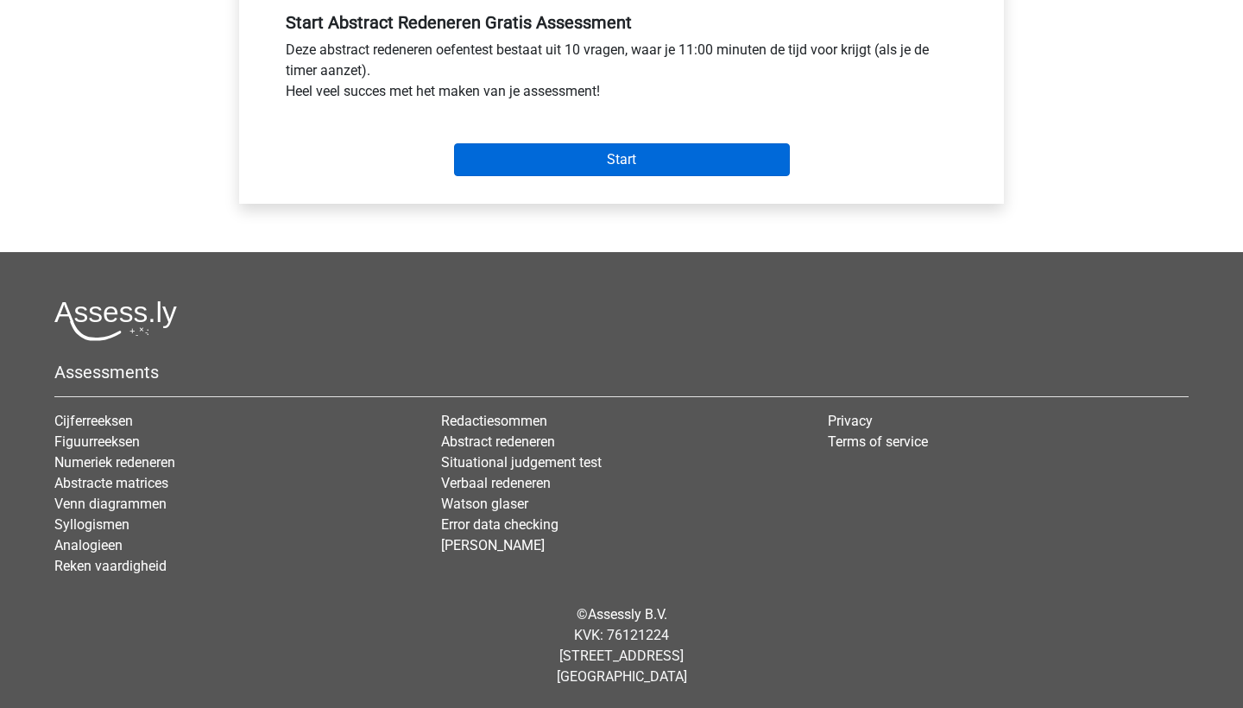
scroll to position [656, 0]
click at [605, 170] on input "Start" at bounding box center [622, 159] width 336 height 33
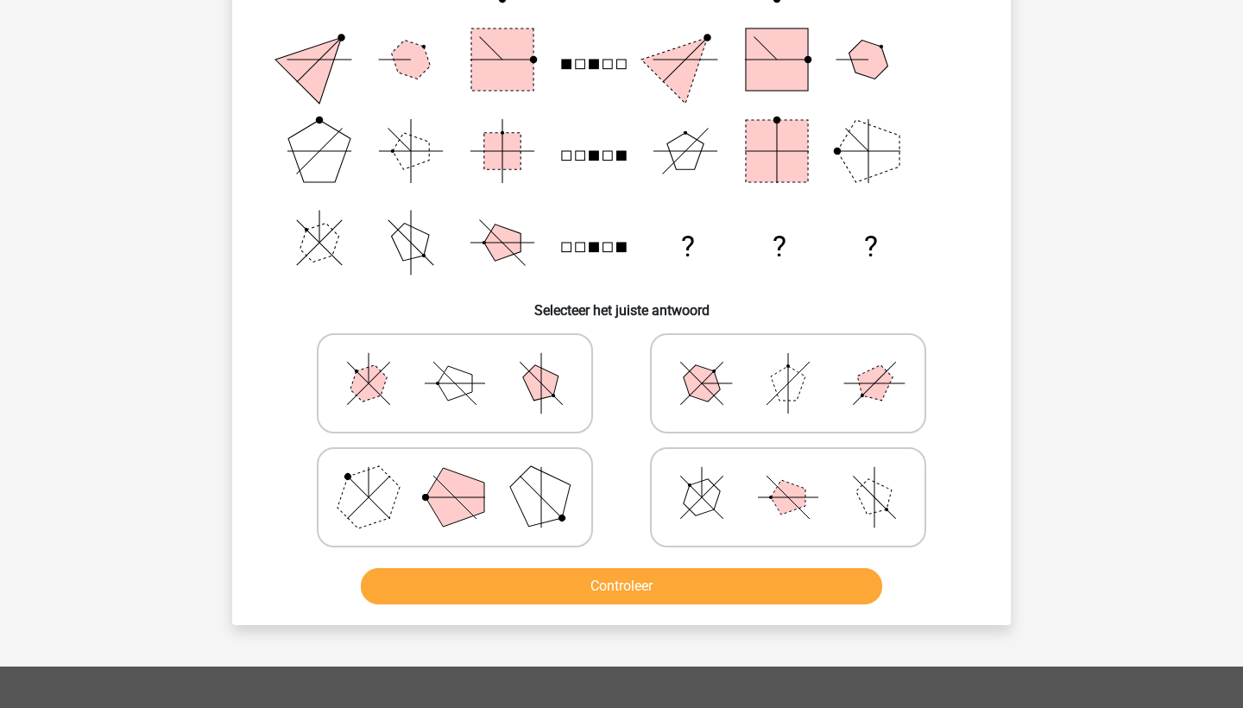
scroll to position [257, 0]
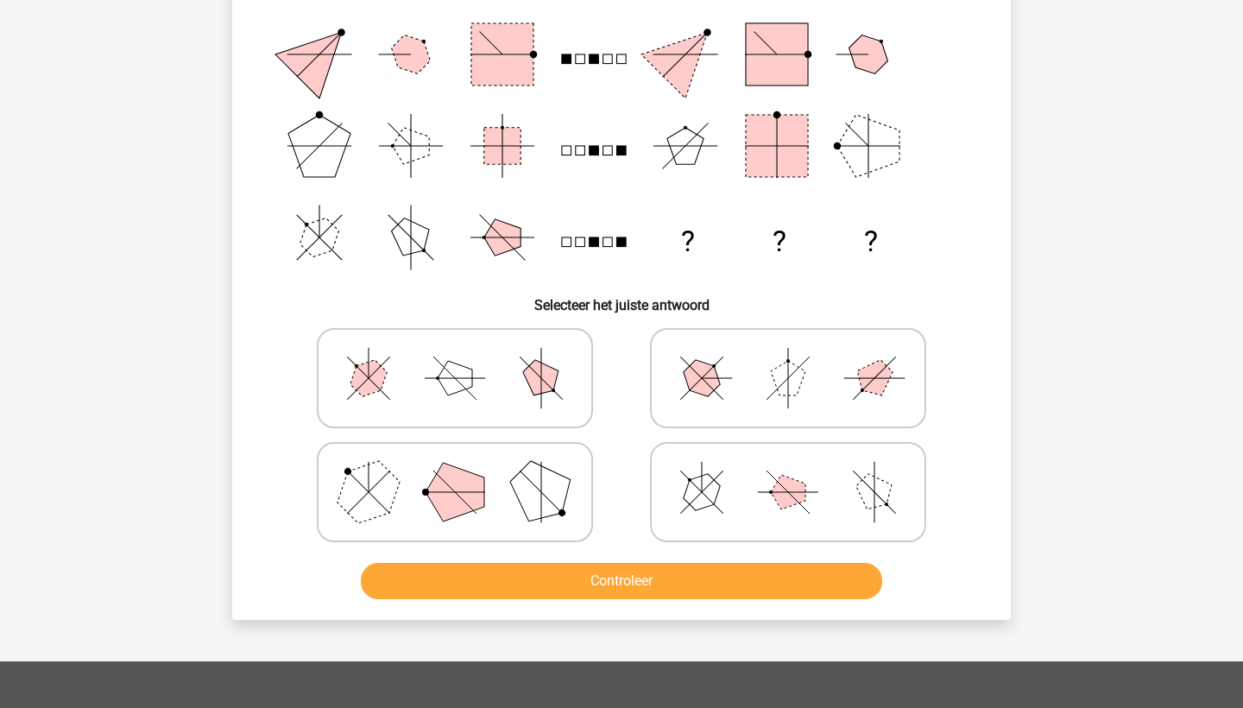
click at [749, 367] on icon at bounding box center [788, 378] width 259 height 86
click at [788, 357] on input "radio" at bounding box center [793, 350] width 11 height 11
radio input "true"
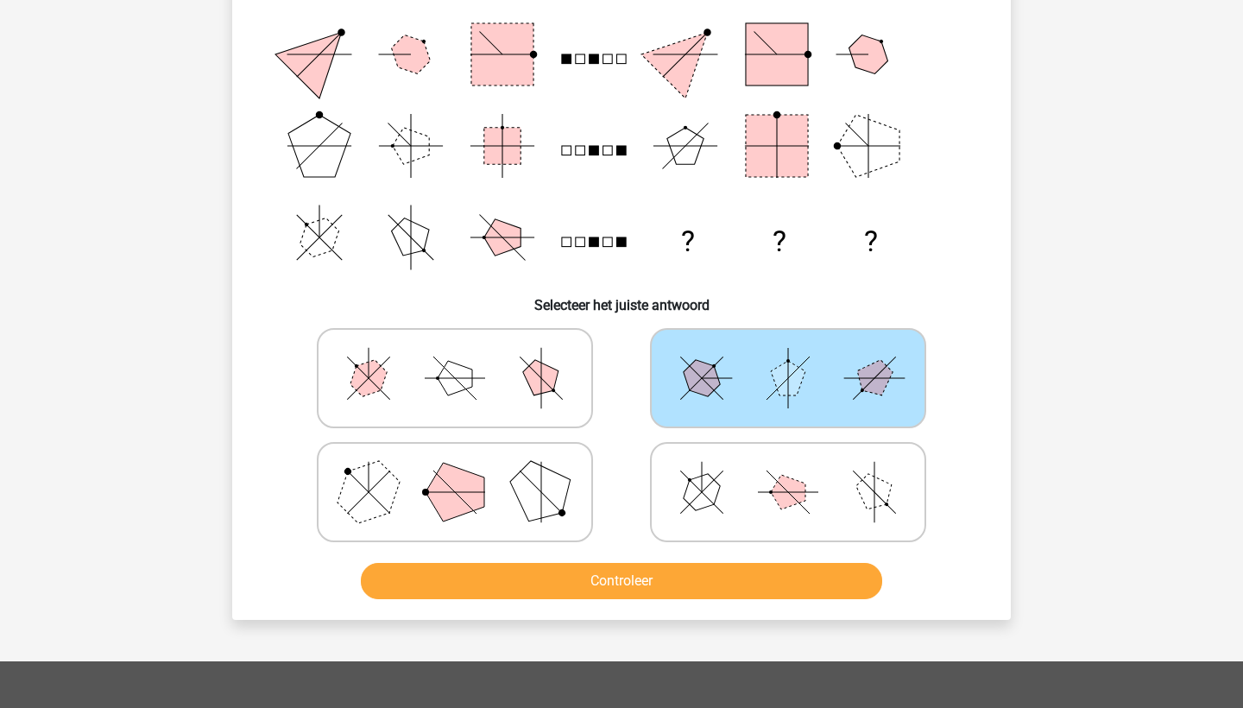
click at [628, 584] on button "Controleer" at bounding box center [622, 581] width 522 height 36
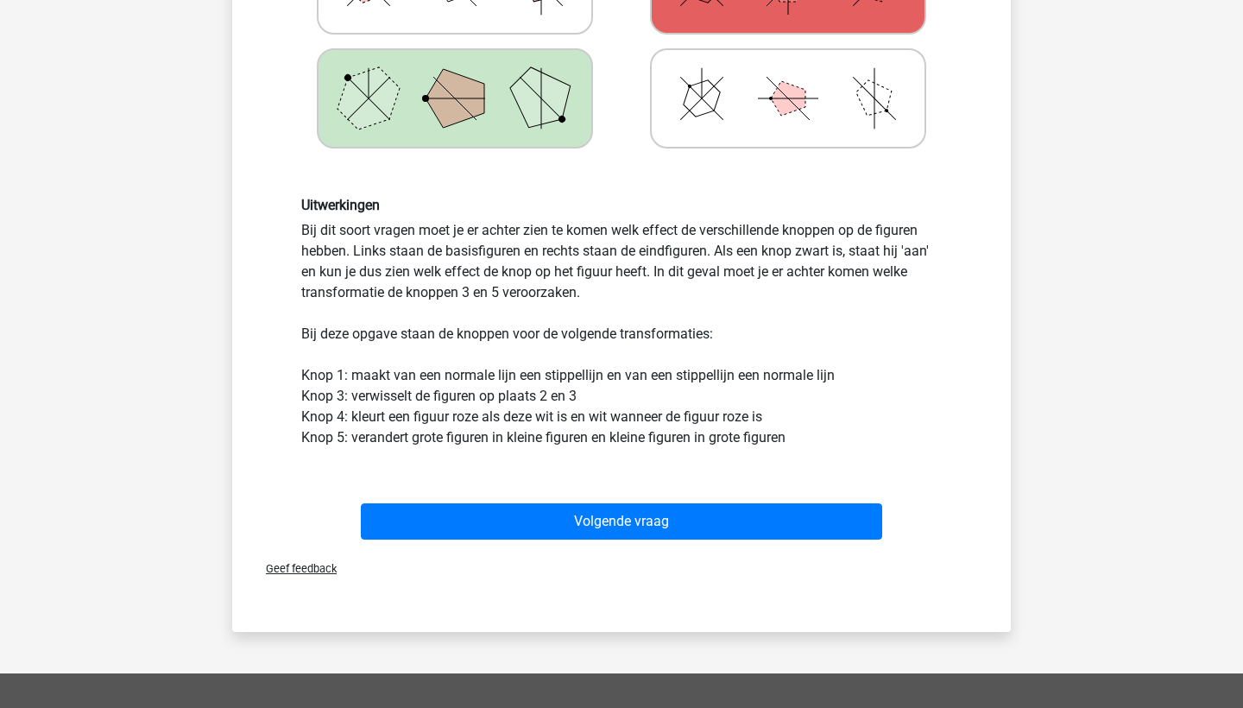
scroll to position [842, 0]
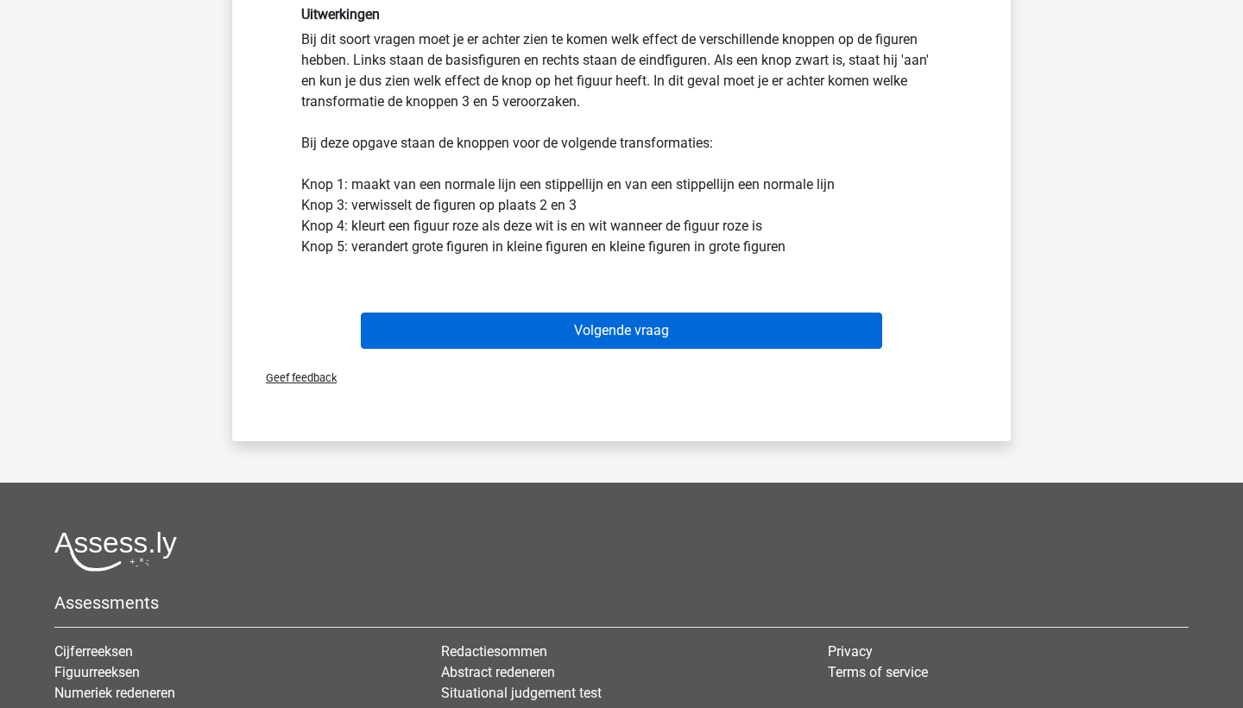
click at [635, 344] on button "Volgende vraag" at bounding box center [622, 331] width 522 height 36
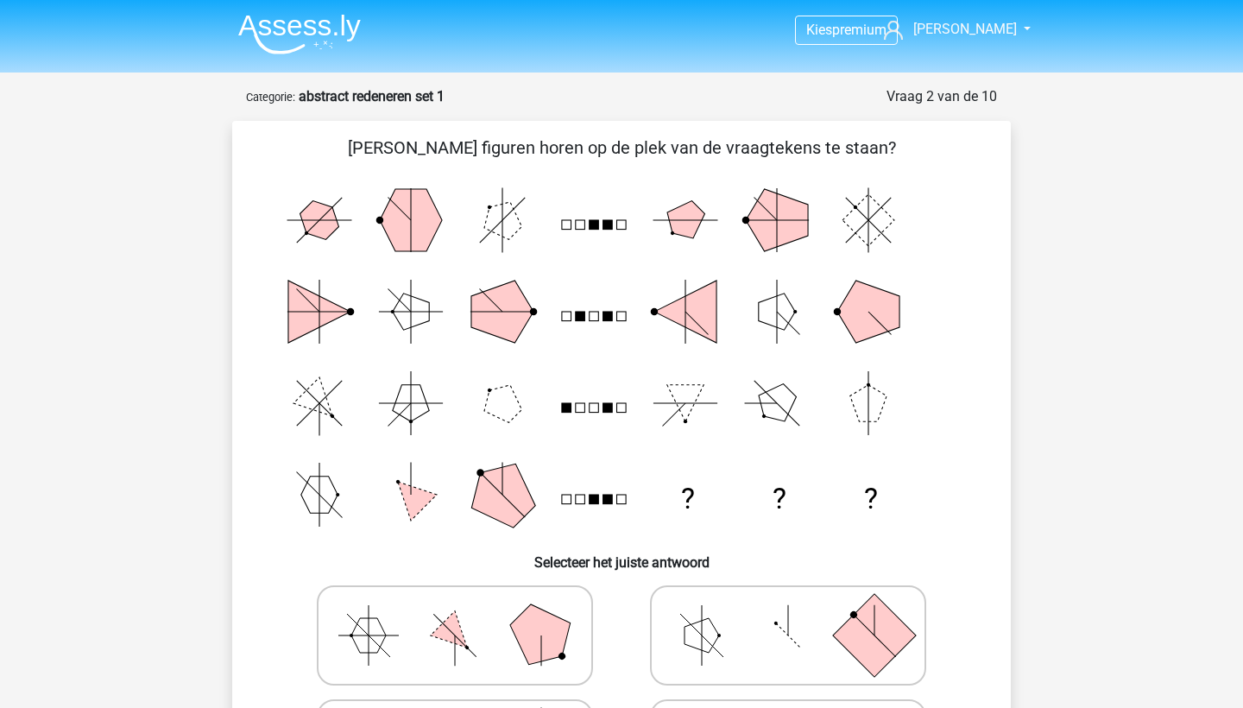
scroll to position [0, 0]
click at [287, 39] on img at bounding box center [299, 34] width 123 height 41
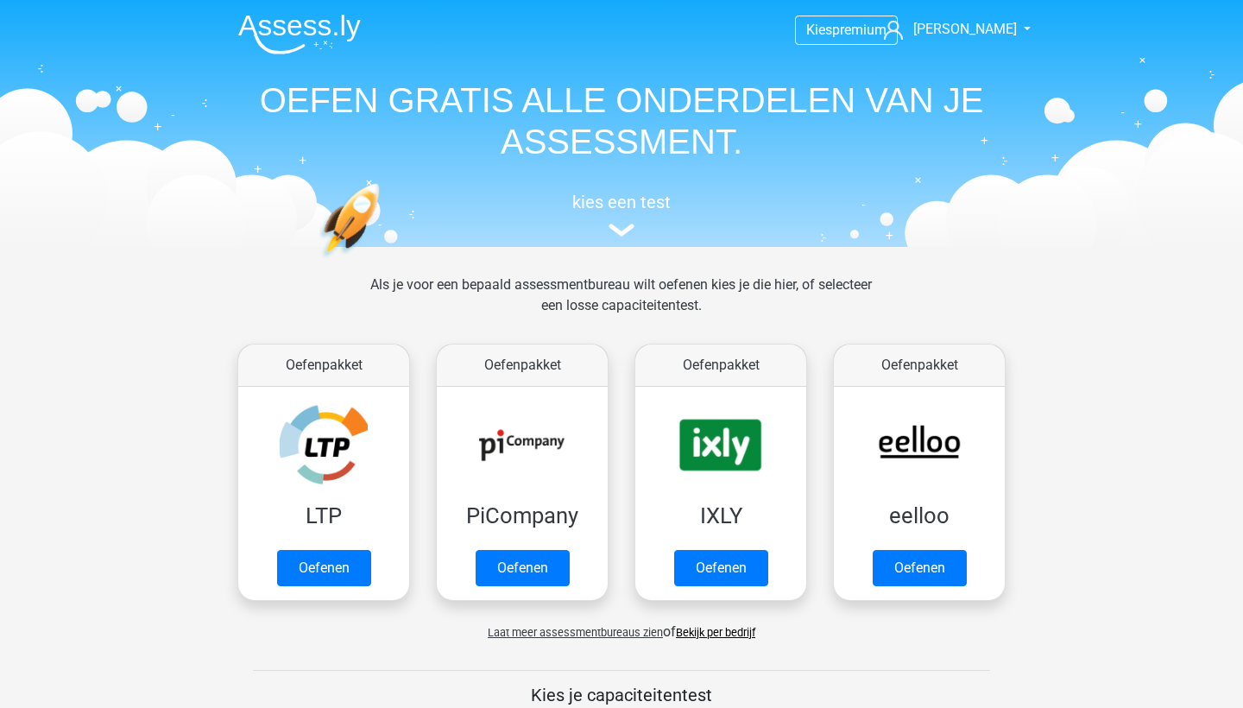
click at [338, 573] on link "Oefenen" at bounding box center [324, 568] width 94 height 36
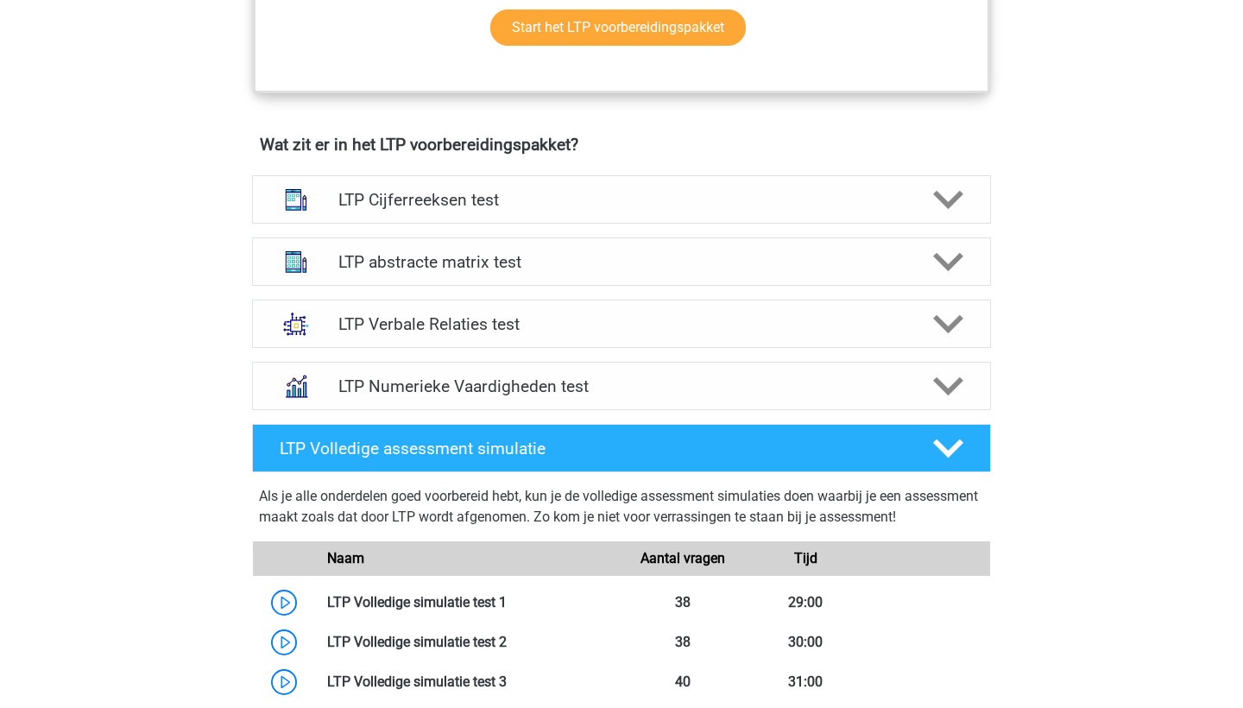
scroll to position [988, 0]
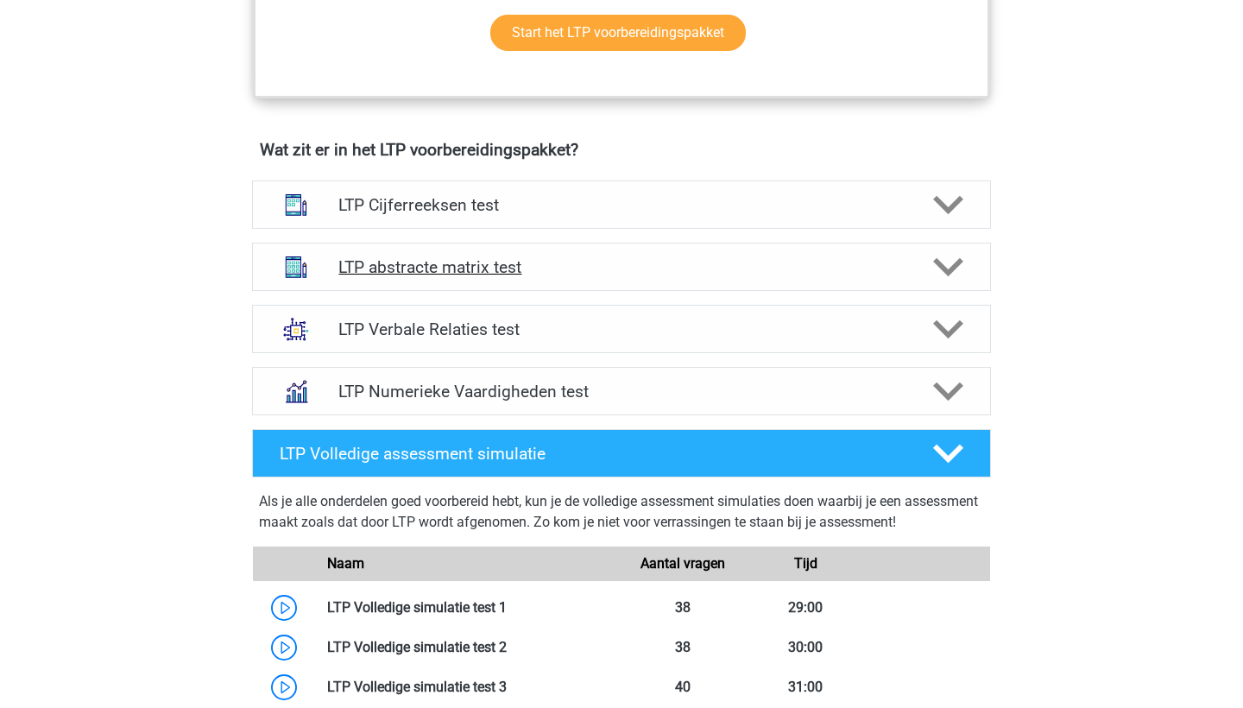
click at [433, 271] on h4 "LTP abstracte matrix test" at bounding box center [620, 267] width 565 height 20
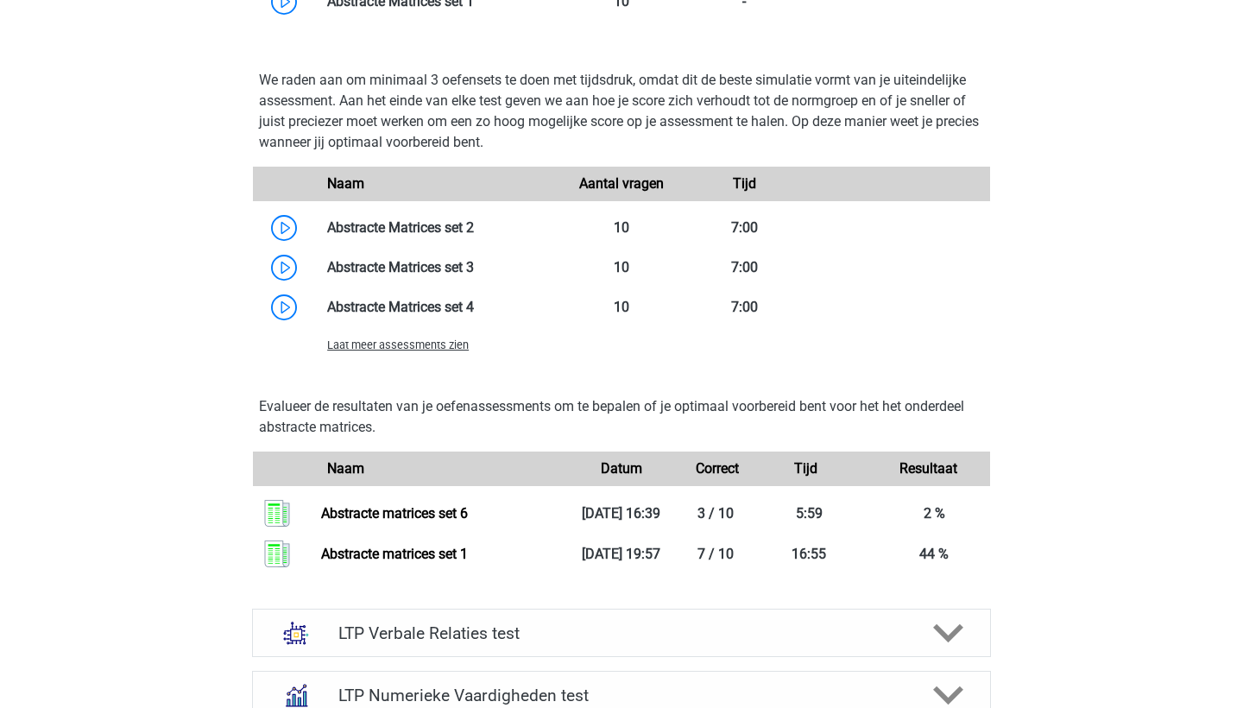
scroll to position [1878, 0]
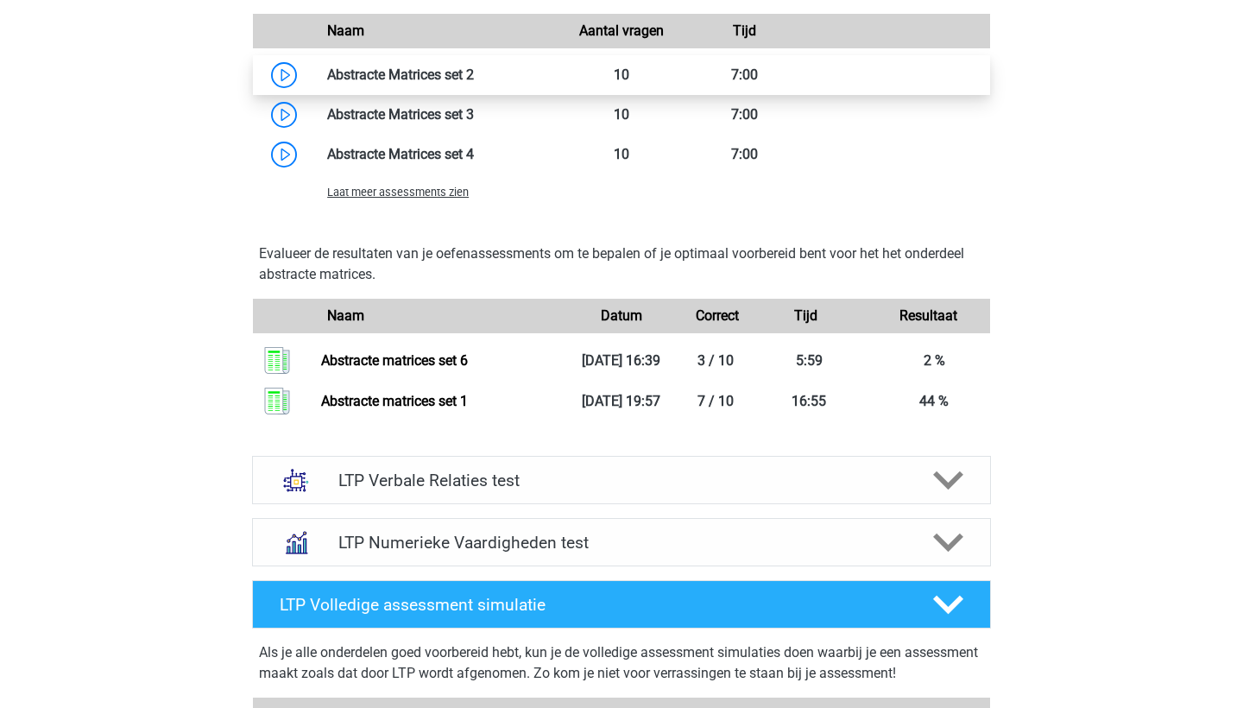
click at [474, 72] on link at bounding box center [474, 74] width 0 height 16
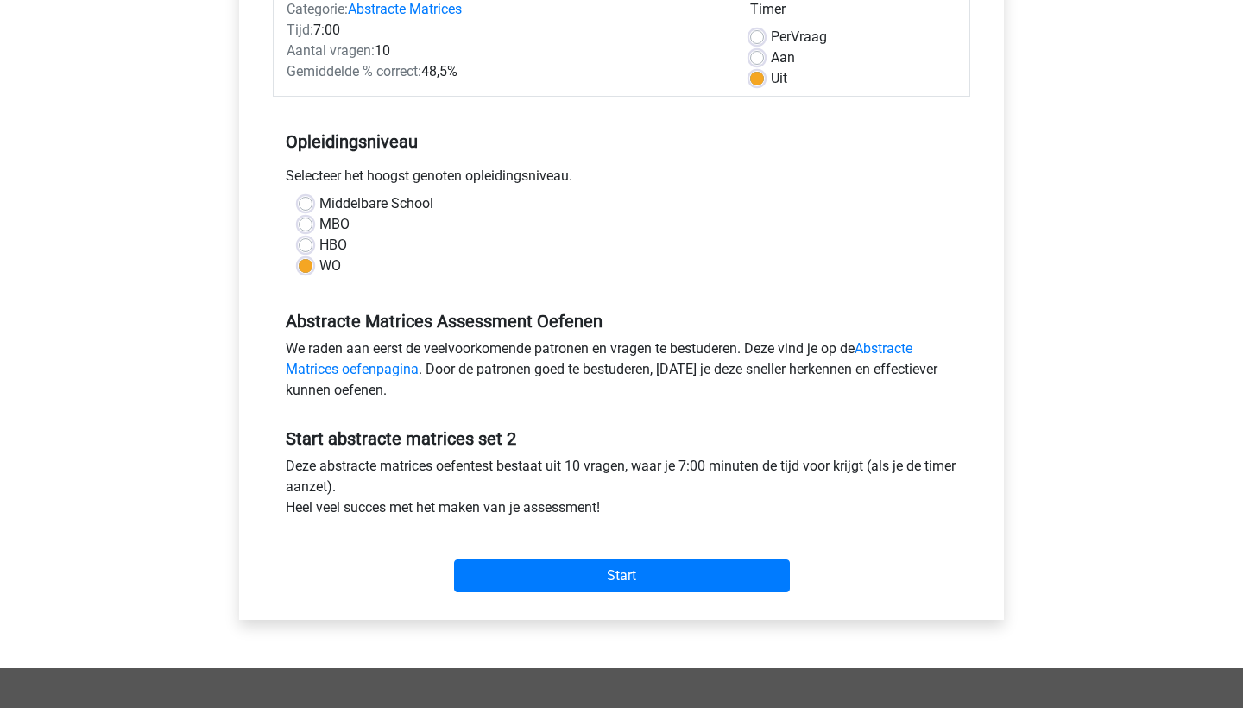
scroll to position [244, 0]
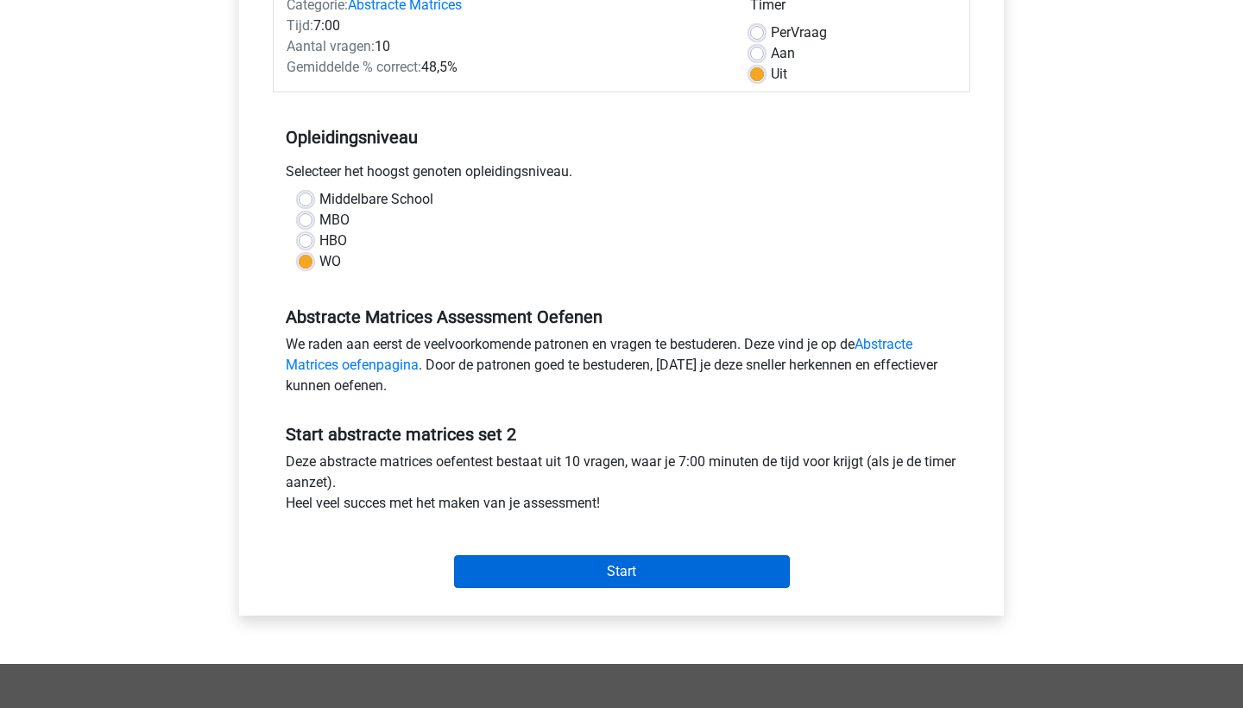
click at [584, 555] on input "Start" at bounding box center [622, 571] width 336 height 33
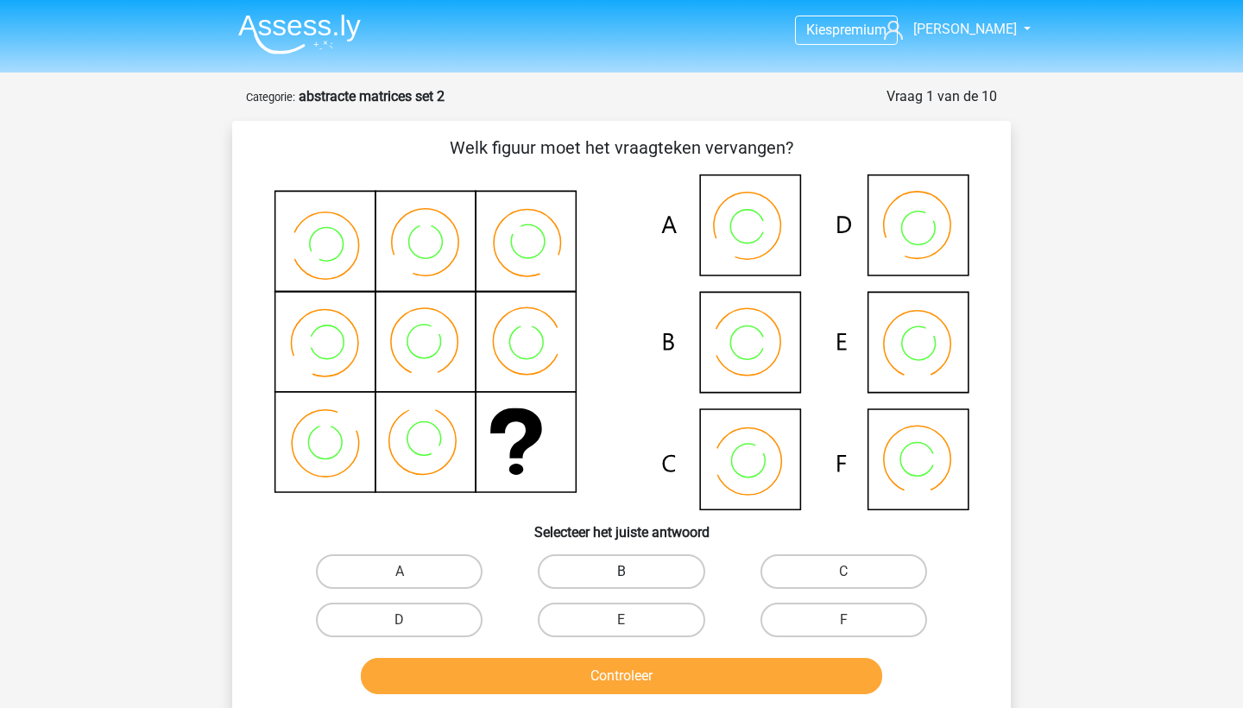
scroll to position [32, 0]
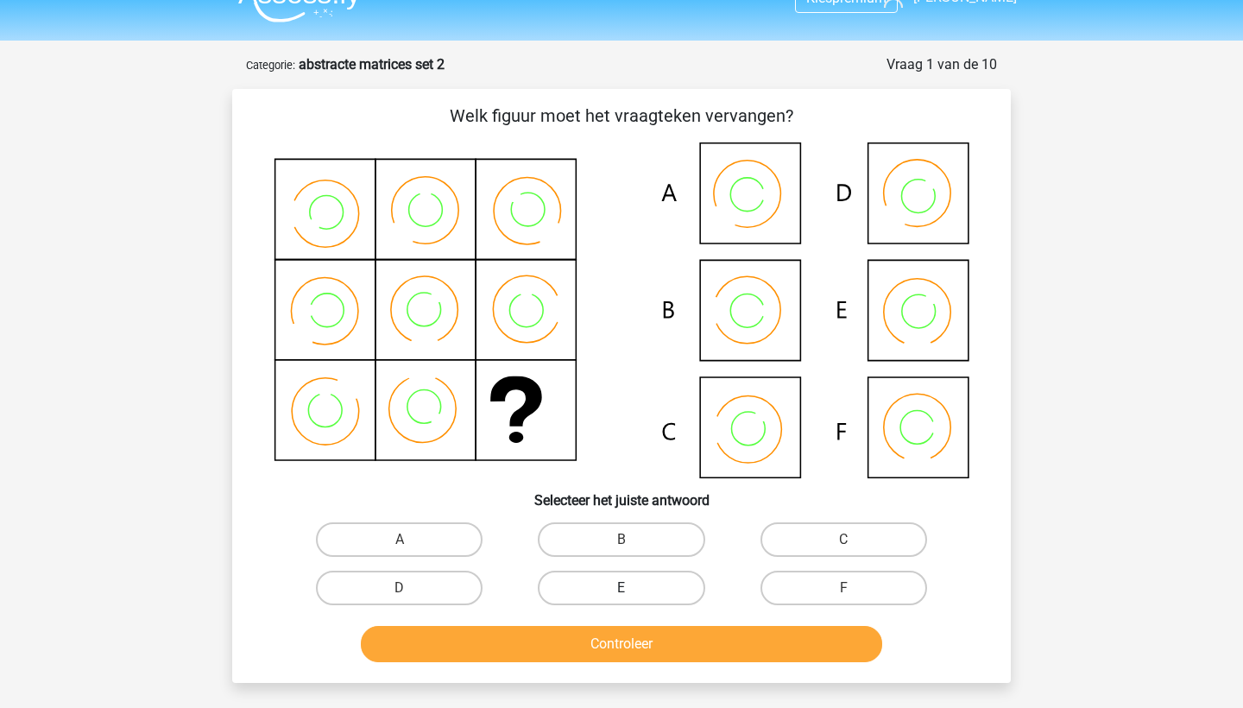
click at [645, 587] on label "E" at bounding box center [621, 588] width 167 height 35
click at [633, 588] on input "E" at bounding box center [627, 593] width 11 height 11
radio input "true"
click at [670, 655] on button "Controleer" at bounding box center [622, 644] width 522 height 36
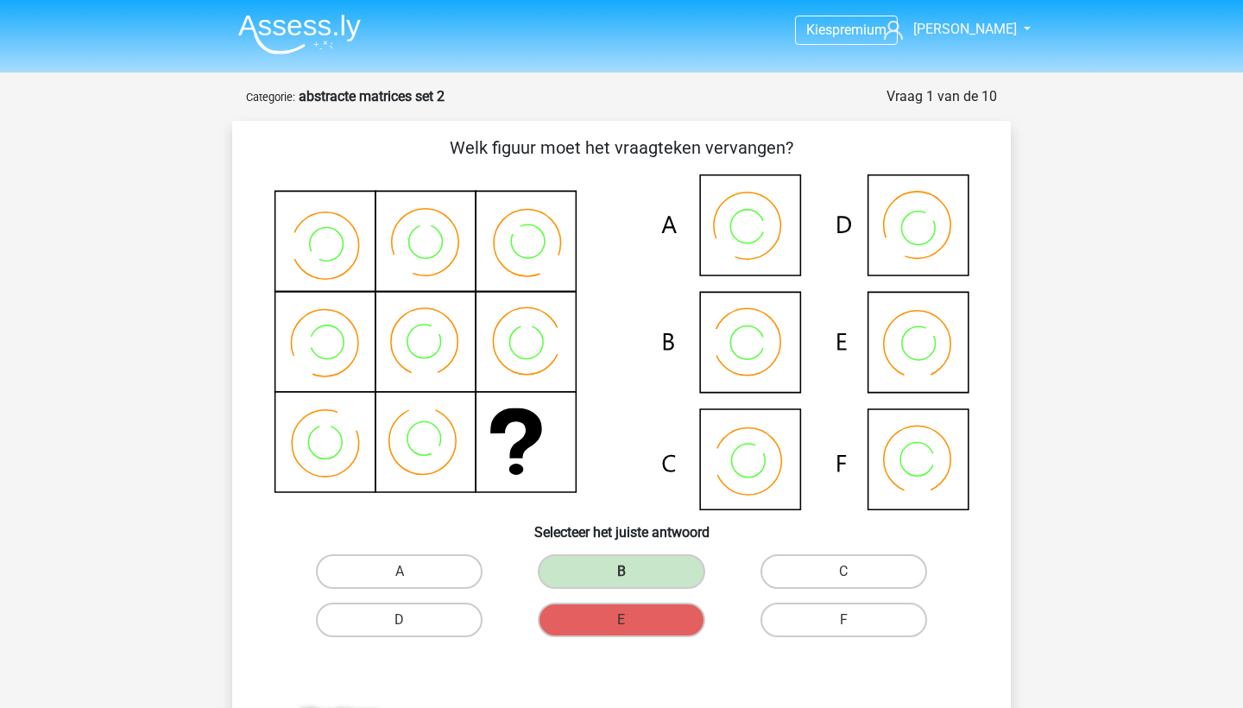
scroll to position [0, 0]
click at [331, 37] on img at bounding box center [299, 34] width 123 height 41
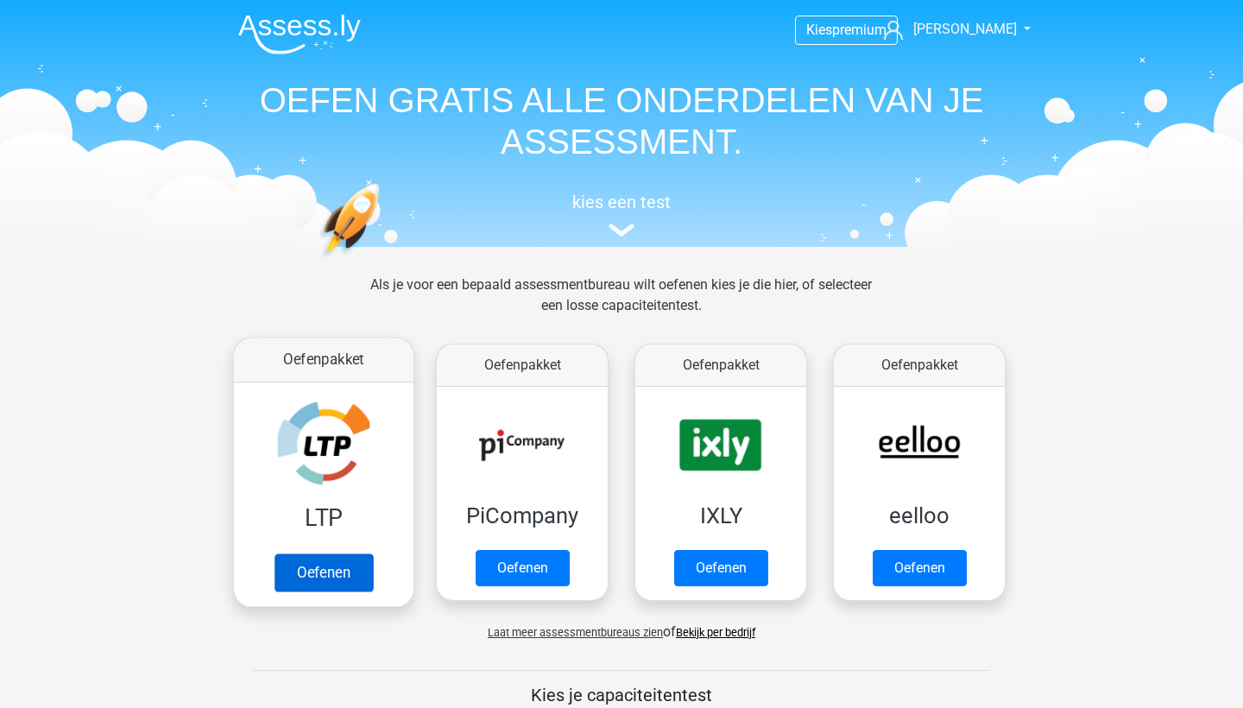
click at [335, 556] on link "Oefenen" at bounding box center [324, 572] width 98 height 38
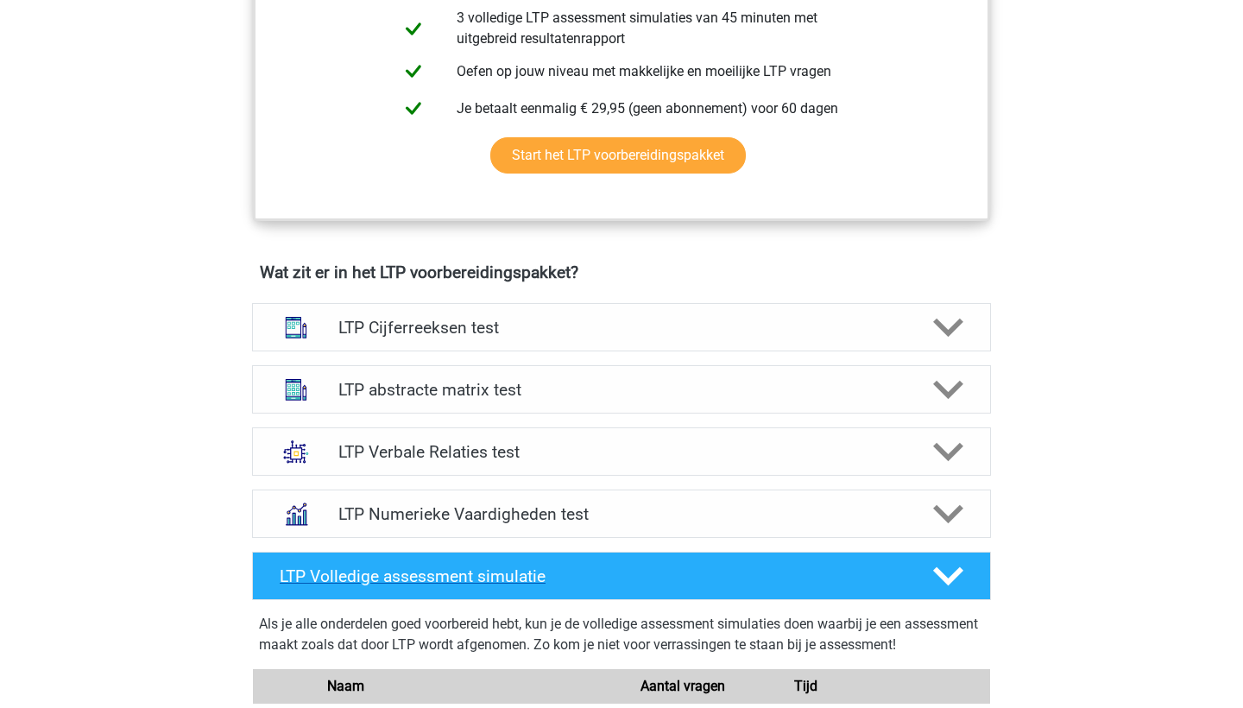
scroll to position [883, 0]
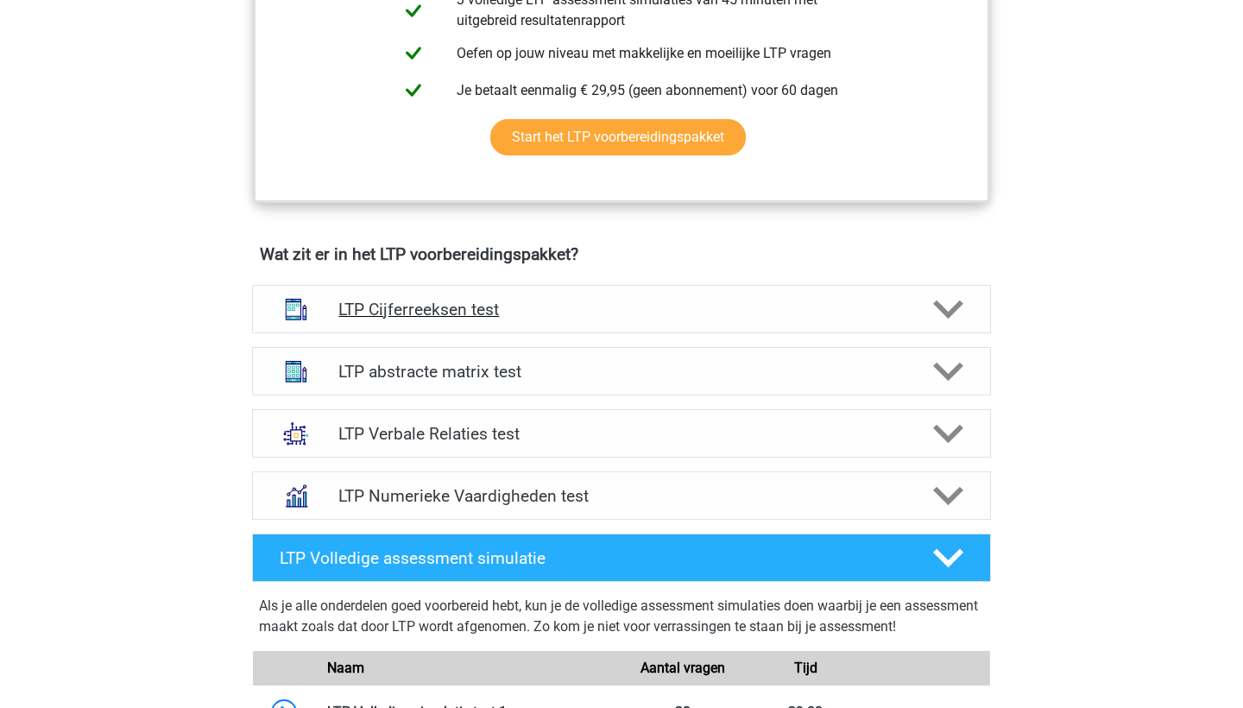
click at [433, 313] on h4 "LTP Cijferreeksen test" at bounding box center [620, 310] width 565 height 20
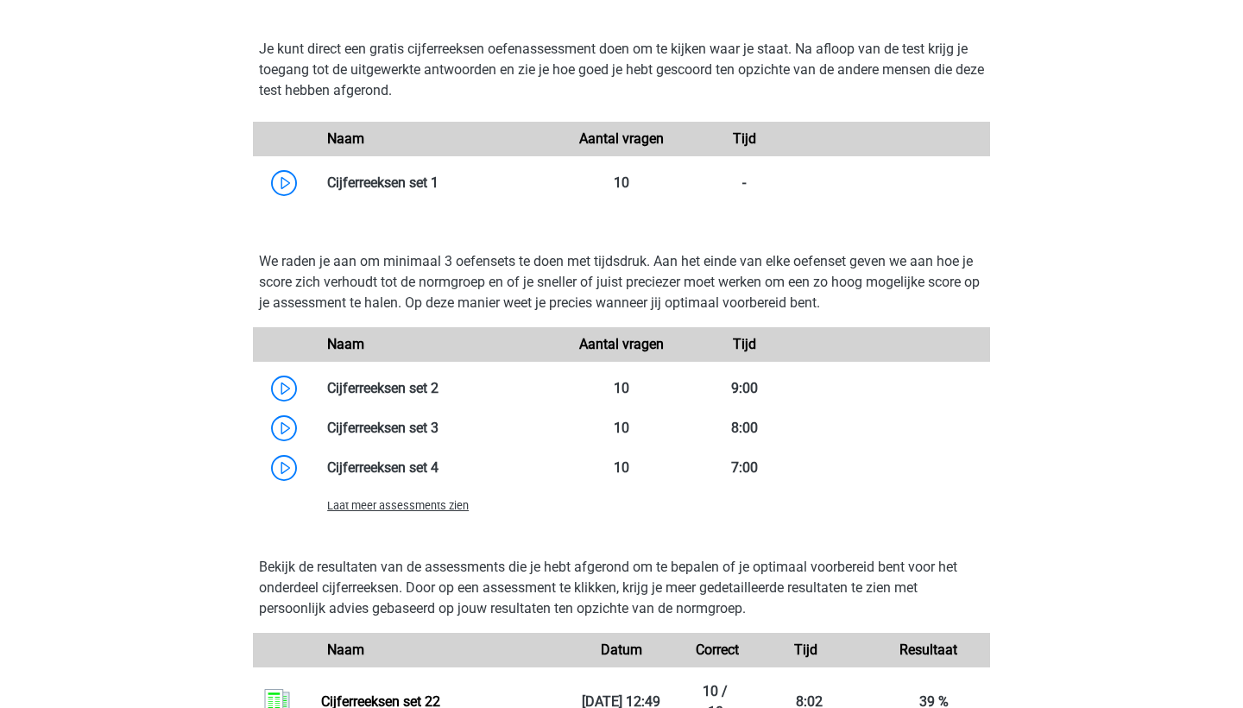
scroll to position [1541, 0]
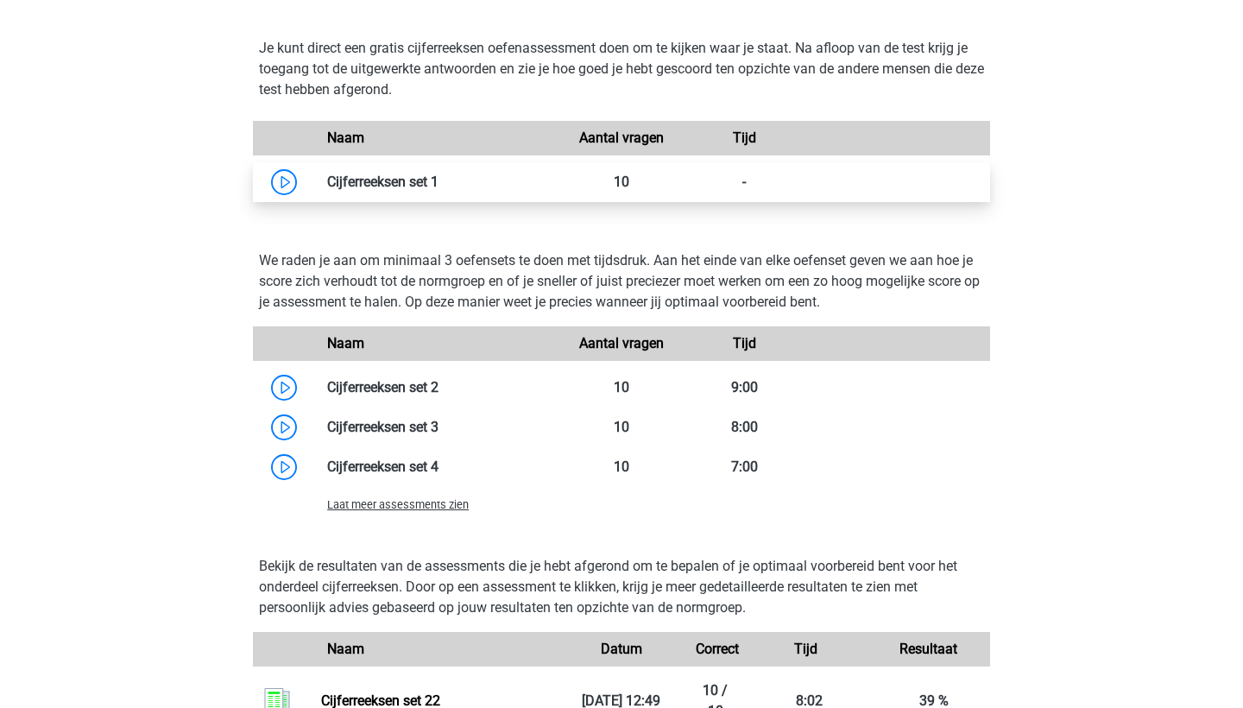
click at [439, 181] on link at bounding box center [439, 182] width 0 height 16
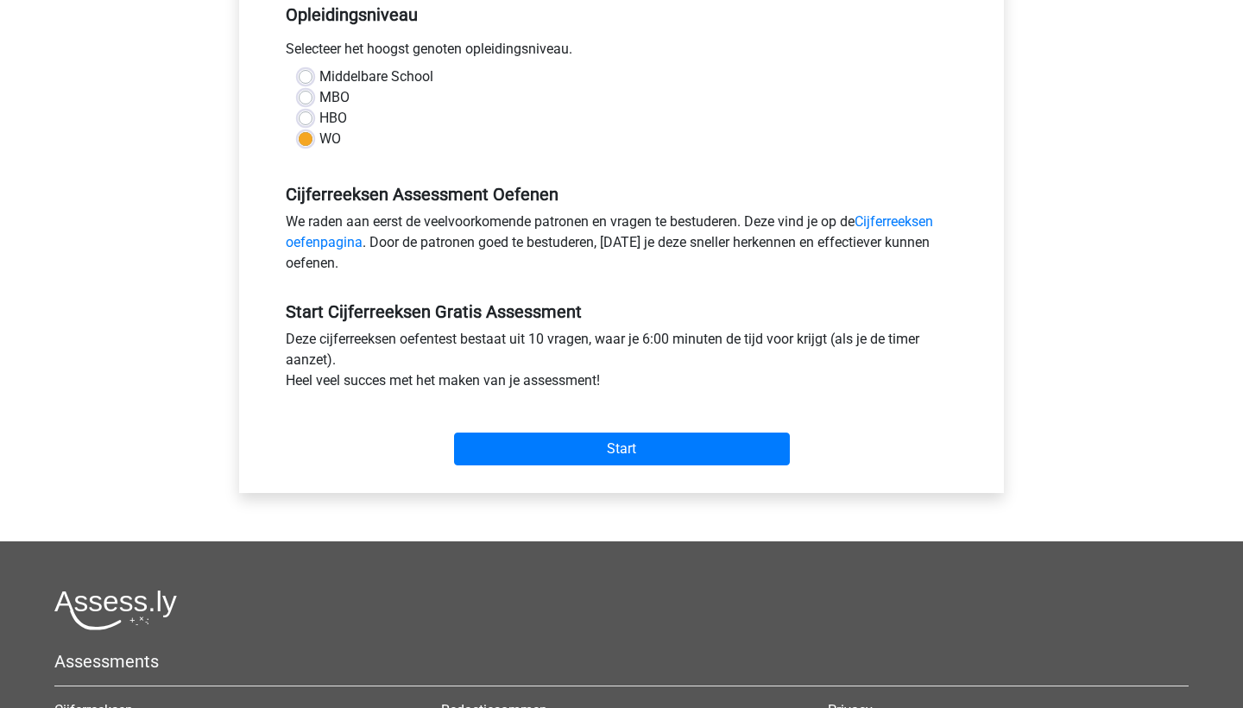
scroll to position [369, 0]
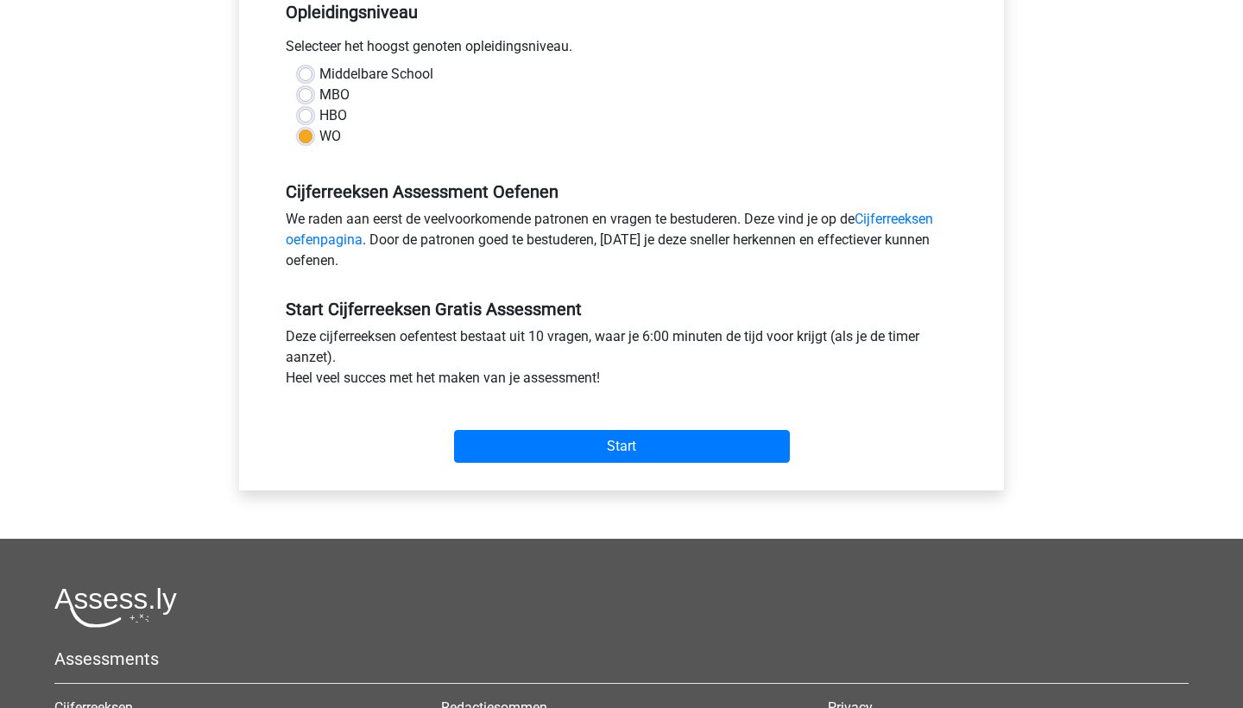
click at [521, 464] on div "Start" at bounding box center [622, 432] width 698 height 74
click at [569, 448] on input "Start" at bounding box center [622, 446] width 336 height 33
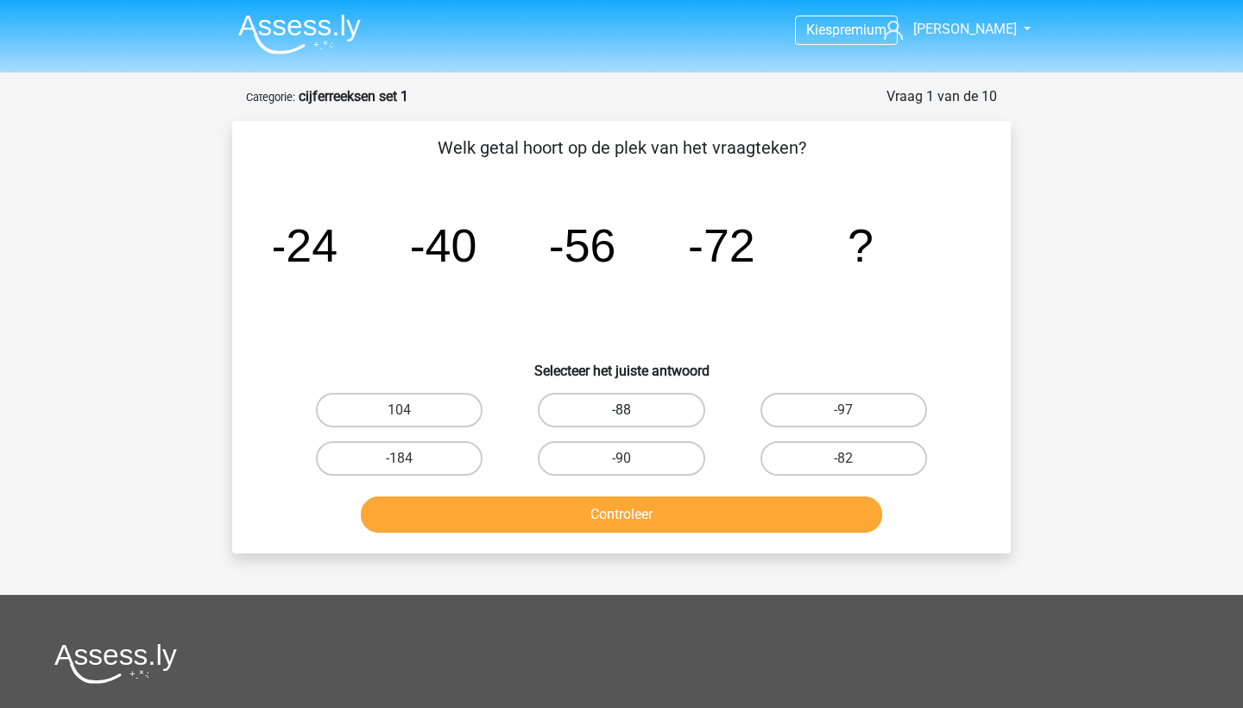
click at [648, 405] on label "-88" at bounding box center [621, 410] width 167 height 35
click at [633, 410] on input "-88" at bounding box center [627, 415] width 11 height 11
radio input "true"
click at [701, 514] on button "Controleer" at bounding box center [622, 514] width 522 height 36
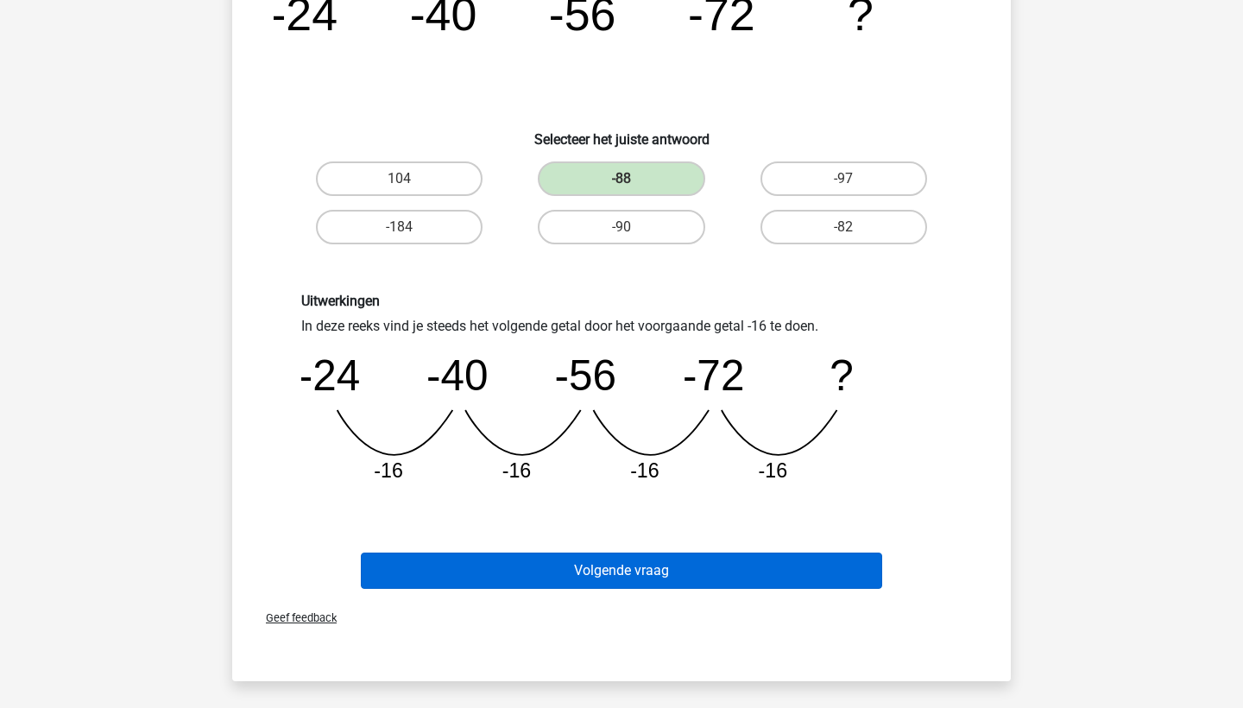
click at [693, 582] on button "Volgende vraag" at bounding box center [622, 571] width 522 height 36
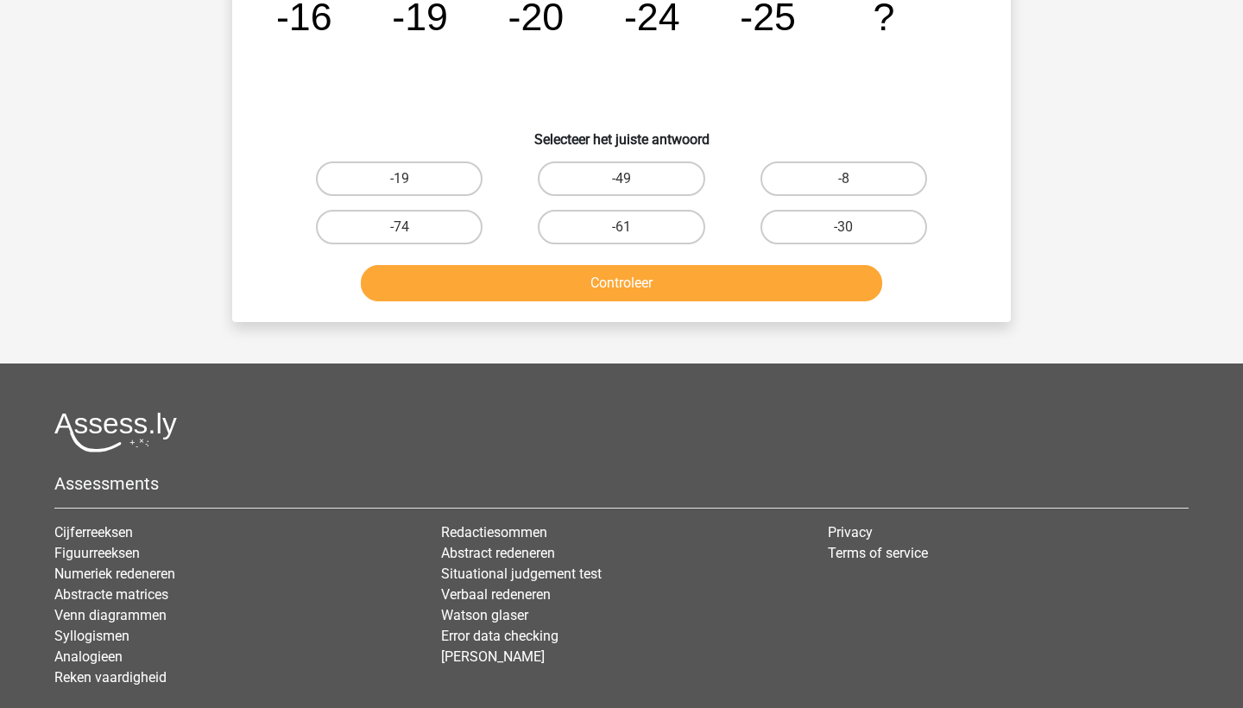
scroll to position [86, 0]
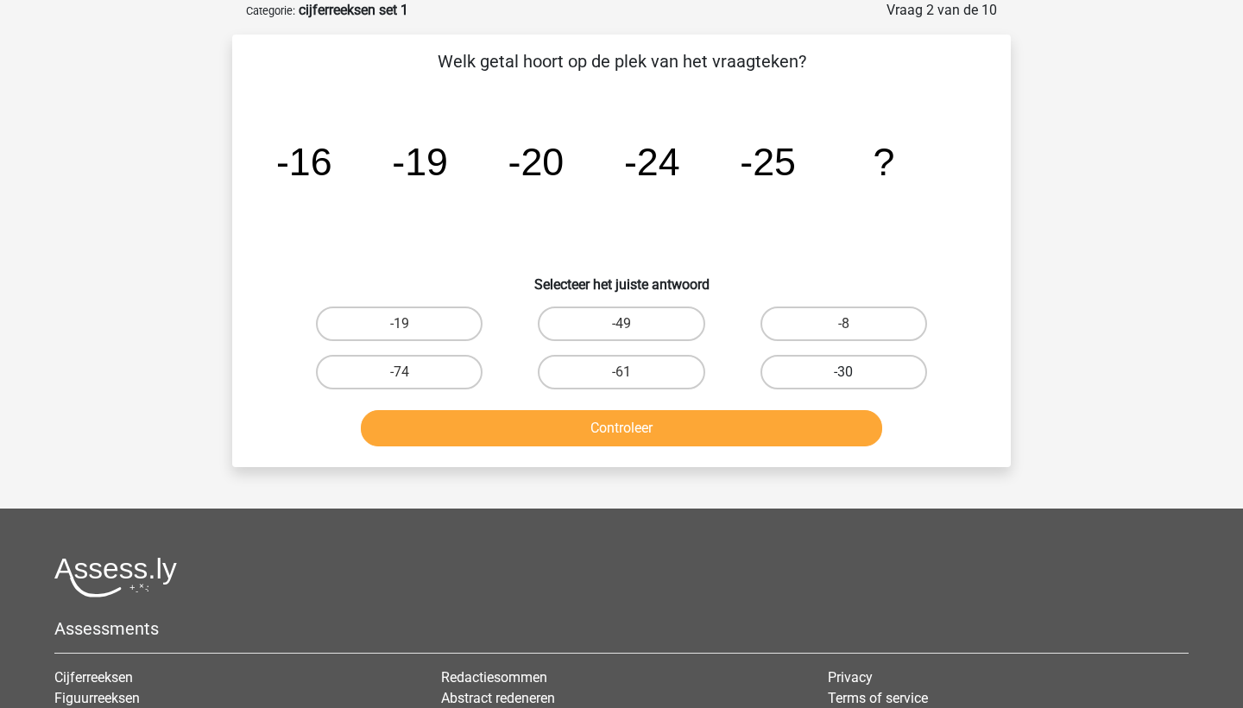
click at [817, 375] on label "-30" at bounding box center [844, 372] width 167 height 35
click at [843, 375] on input "-30" at bounding box center [848, 377] width 11 height 11
radio input "true"
click at [782, 436] on button "Controleer" at bounding box center [622, 428] width 522 height 36
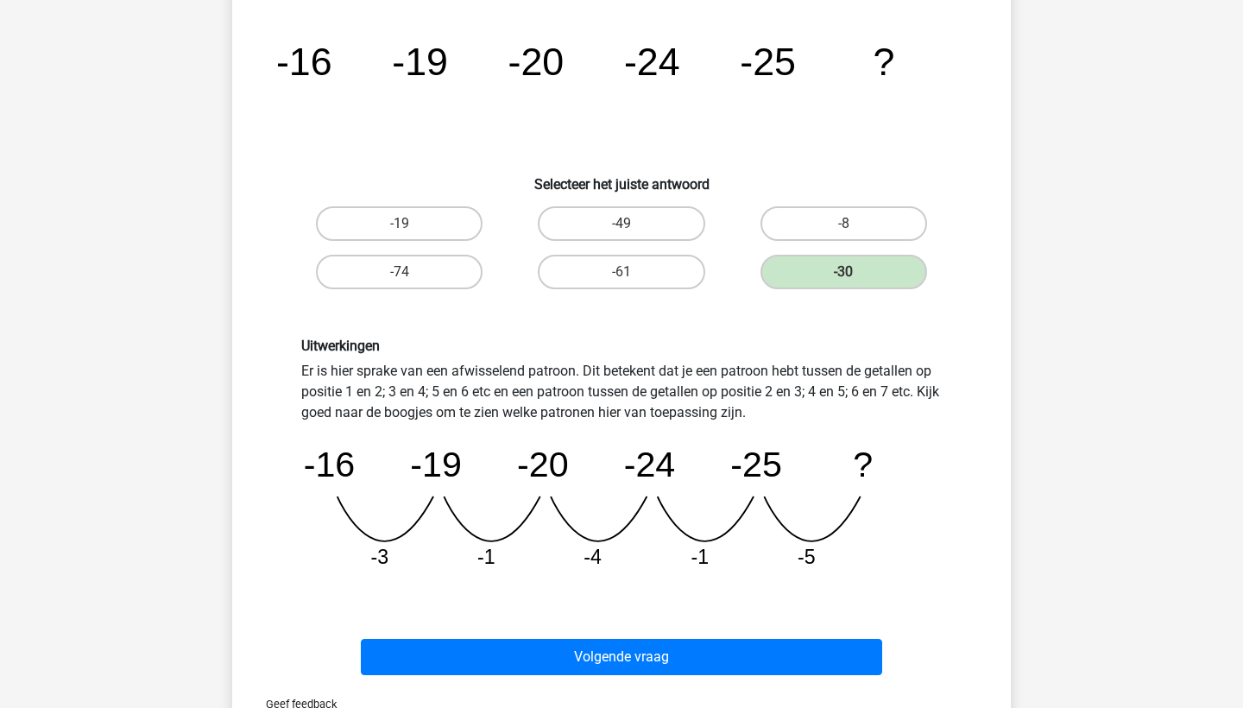
scroll to position [190, 0]
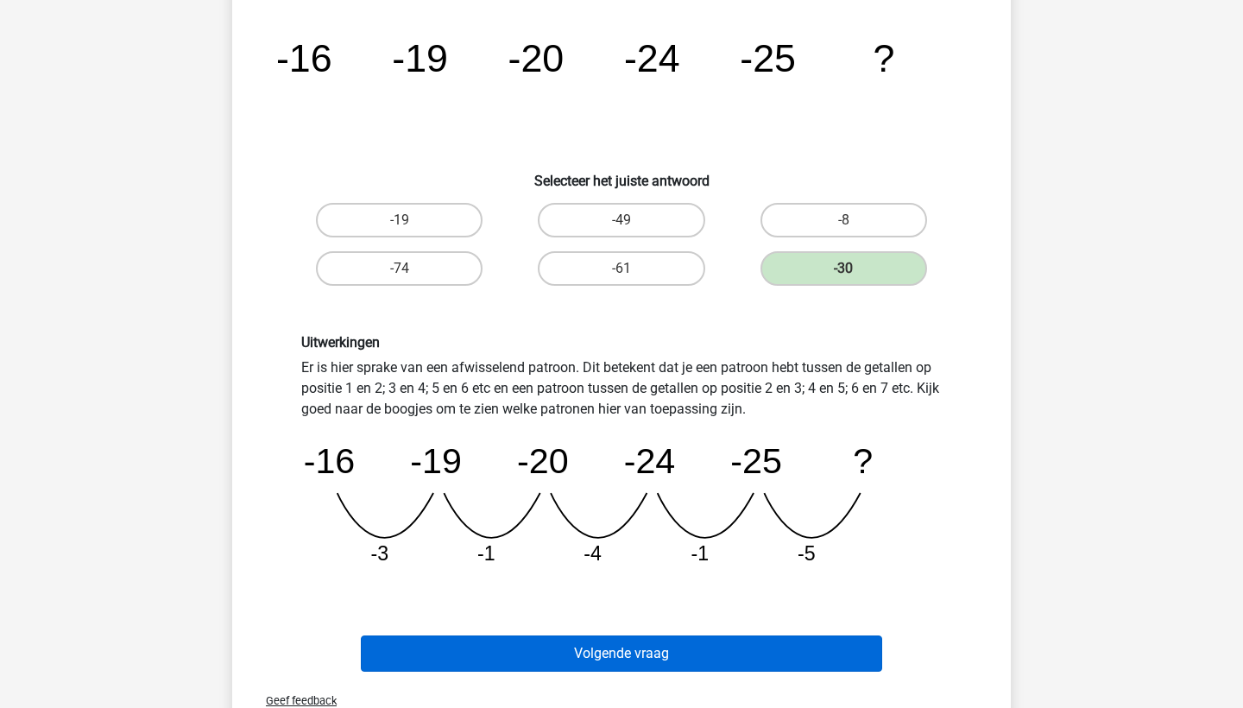
click at [694, 655] on button "Volgende vraag" at bounding box center [622, 653] width 522 height 36
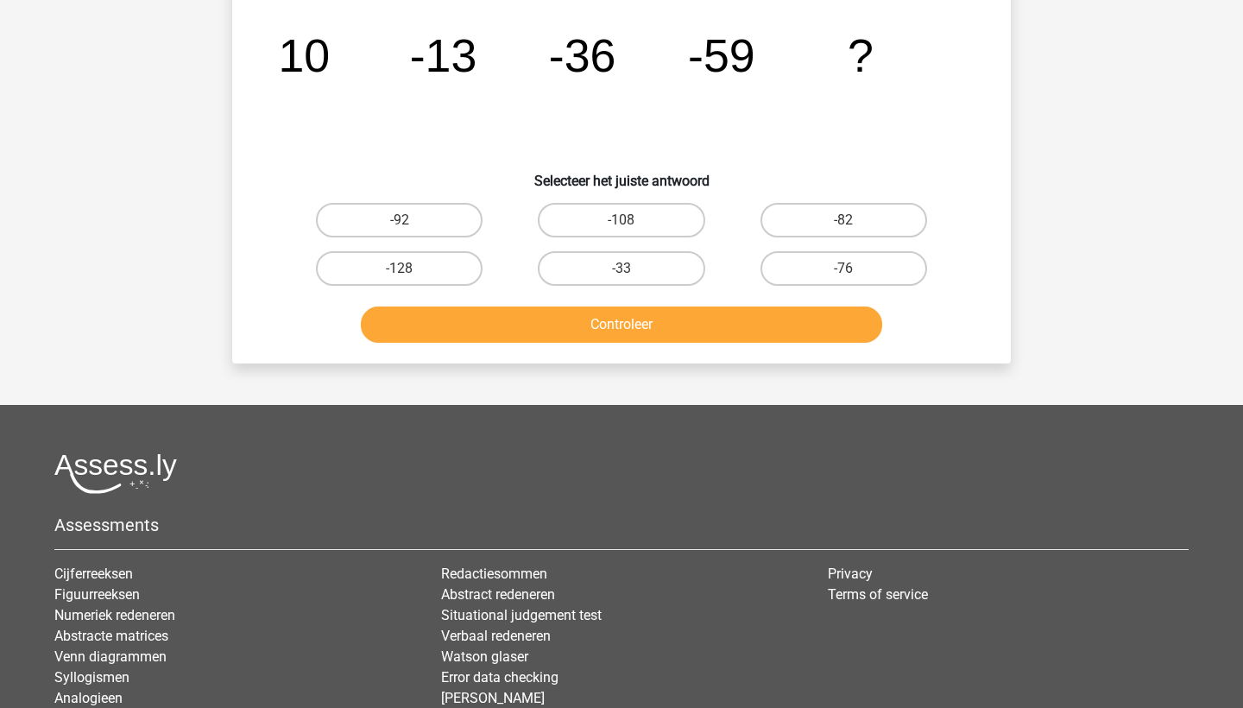
scroll to position [86, 0]
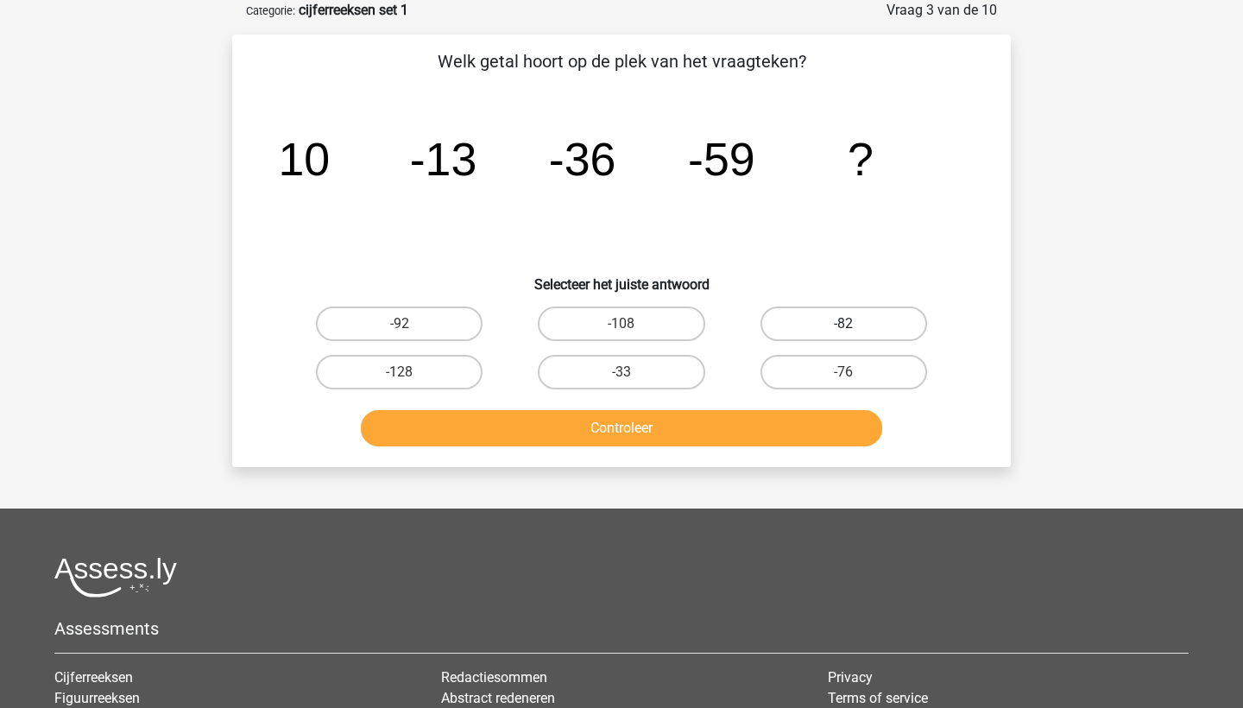
click at [824, 332] on label "-82" at bounding box center [844, 323] width 167 height 35
click at [843, 332] on input "-82" at bounding box center [848, 329] width 11 height 11
radio input "true"
click at [725, 451] on div "Controleer" at bounding box center [621, 431] width 666 height 43
click at [711, 430] on button "Controleer" at bounding box center [622, 428] width 522 height 36
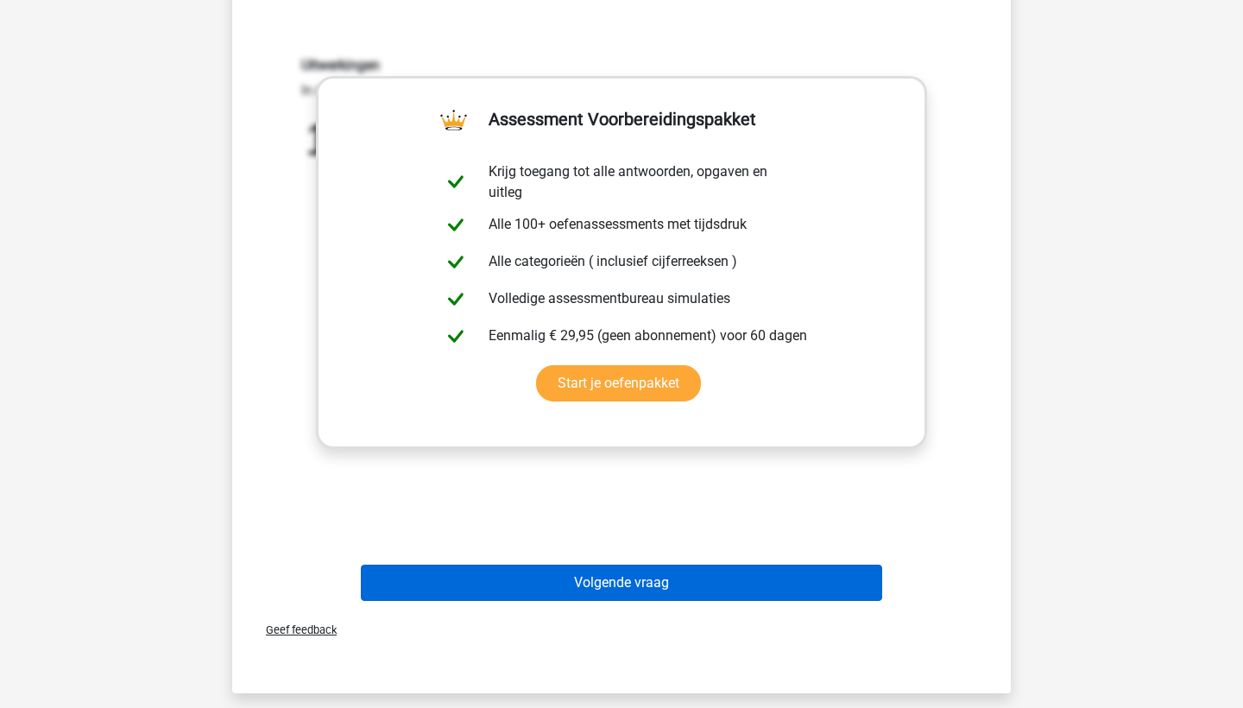
click at [707, 589] on button "Volgende vraag" at bounding box center [622, 583] width 522 height 36
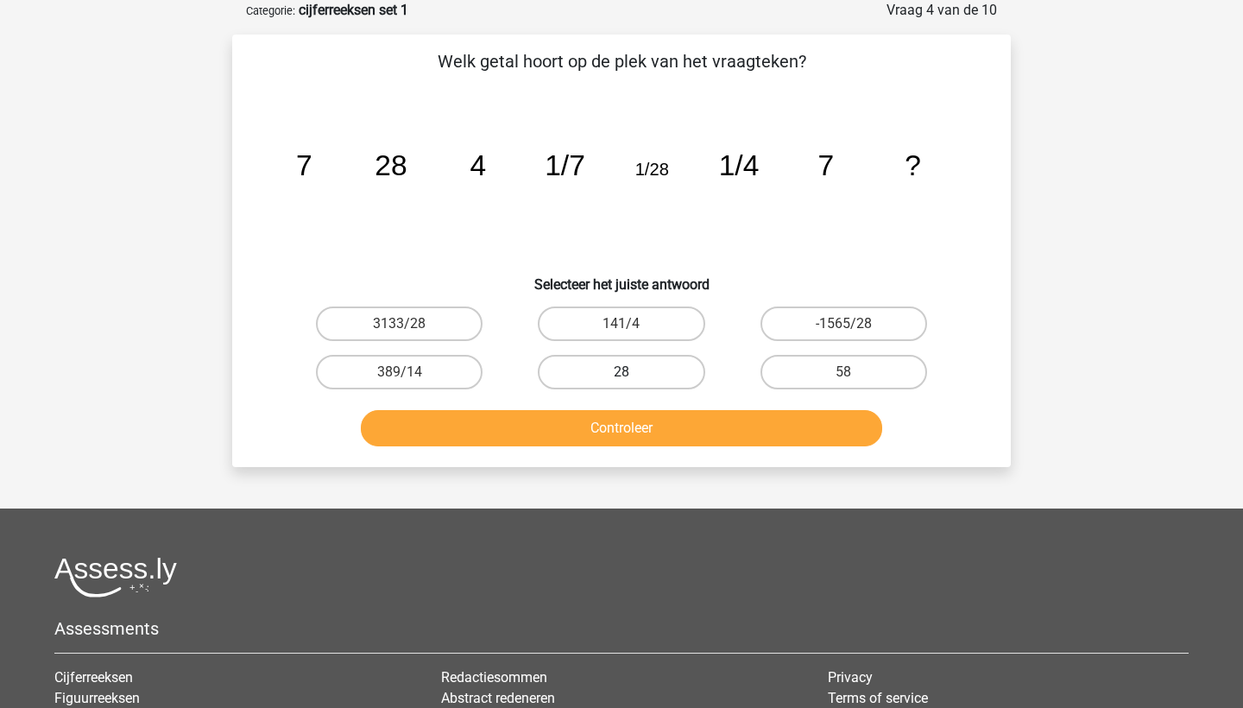
click at [660, 374] on label "28" at bounding box center [621, 372] width 167 height 35
click at [633, 374] on input "28" at bounding box center [627, 377] width 11 height 11
radio input "true"
click at [682, 430] on button "Controleer" at bounding box center [622, 428] width 522 height 36
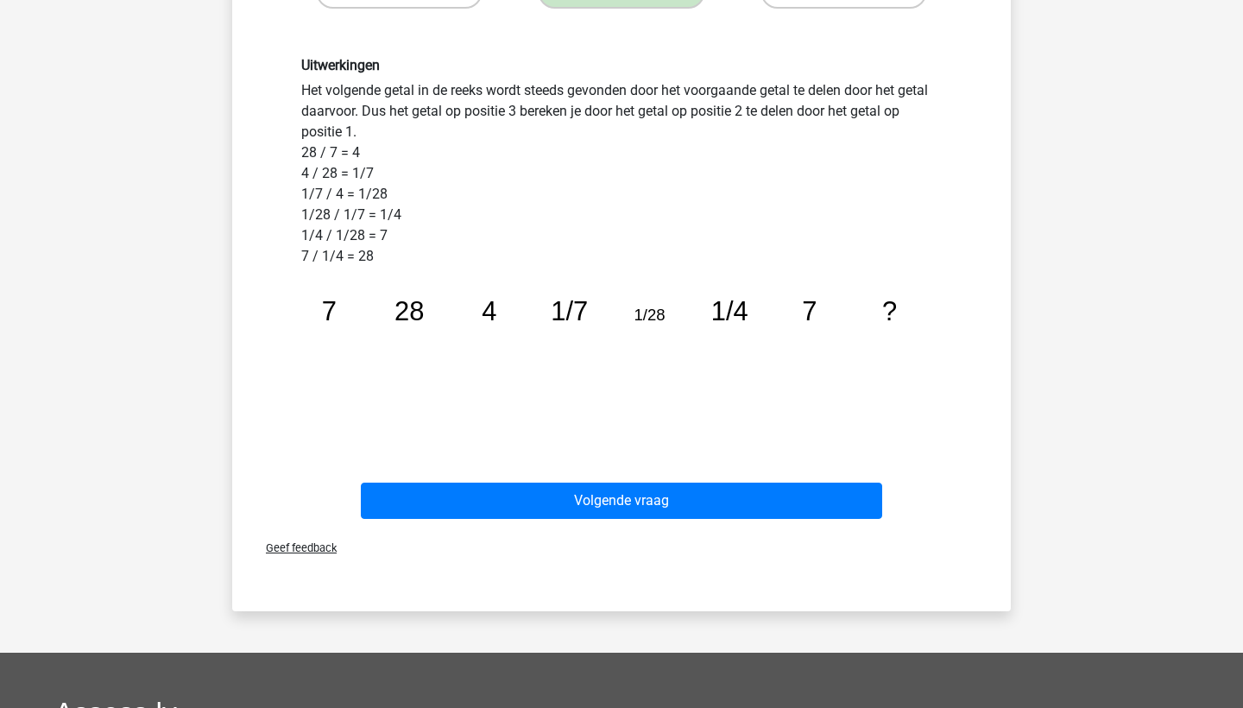
scroll to position [478, 0]
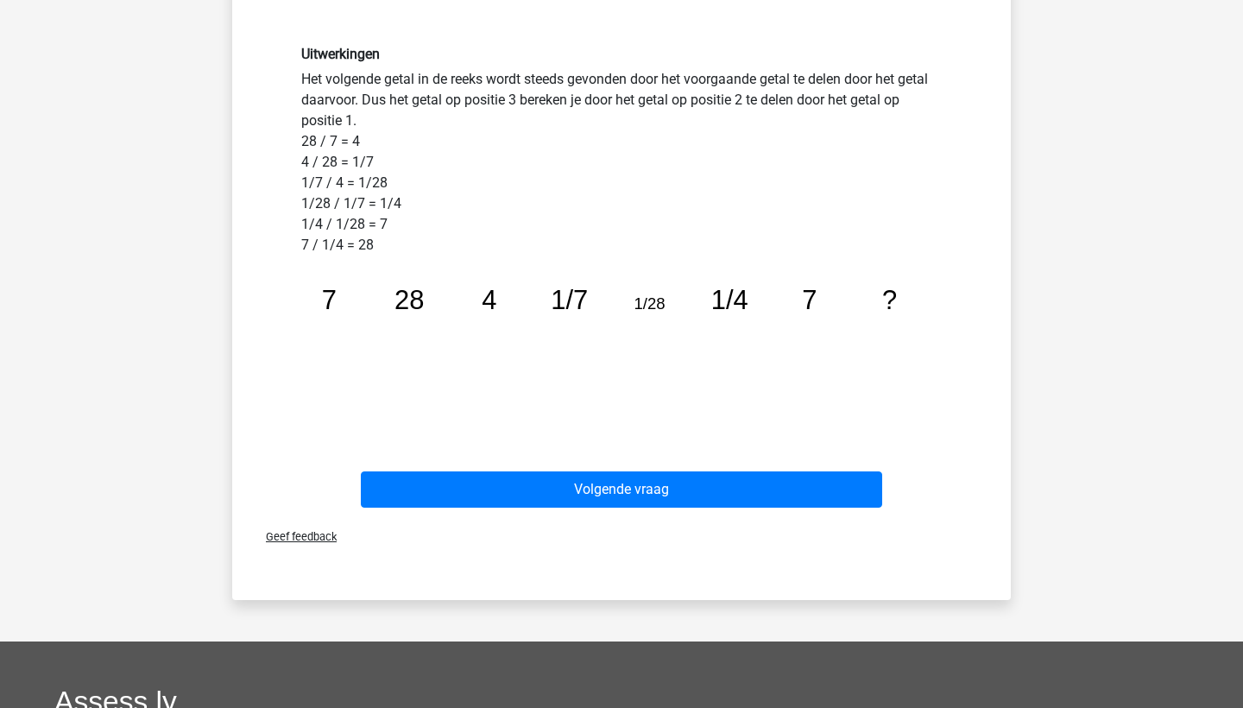
click at [685, 509] on div "Volgende vraag" at bounding box center [621, 492] width 666 height 43
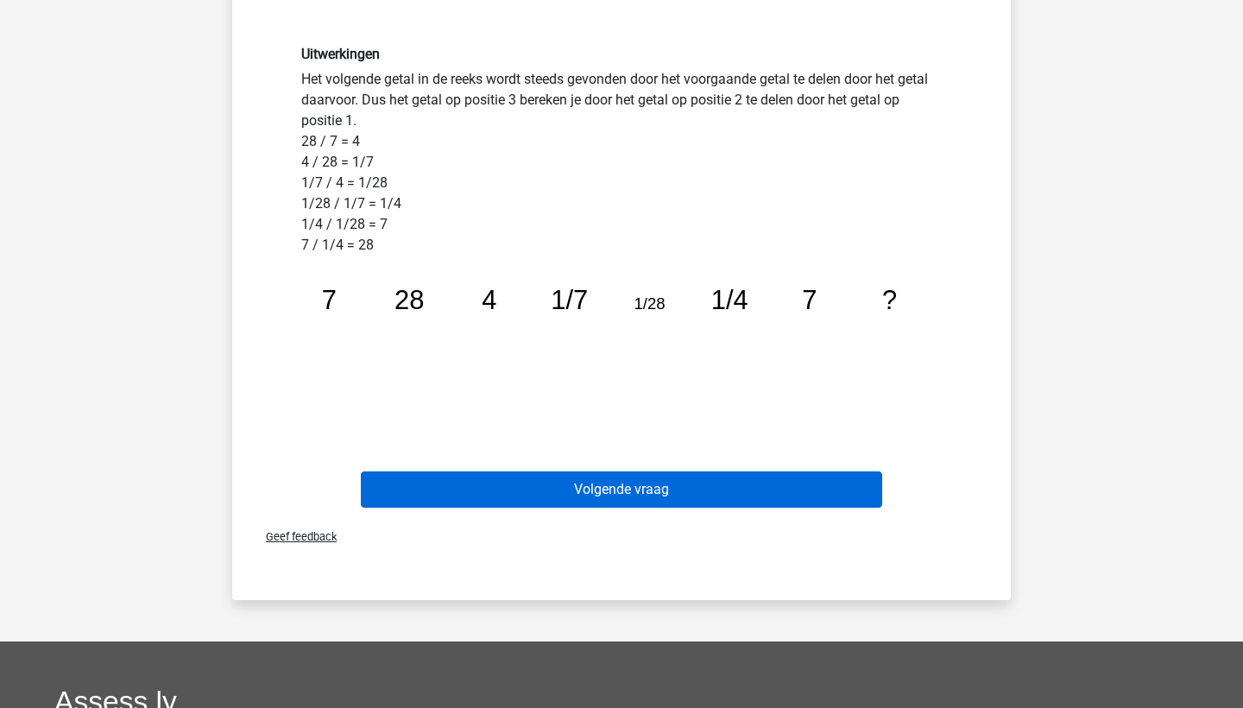
click at [663, 483] on button "Volgende vraag" at bounding box center [622, 489] width 522 height 36
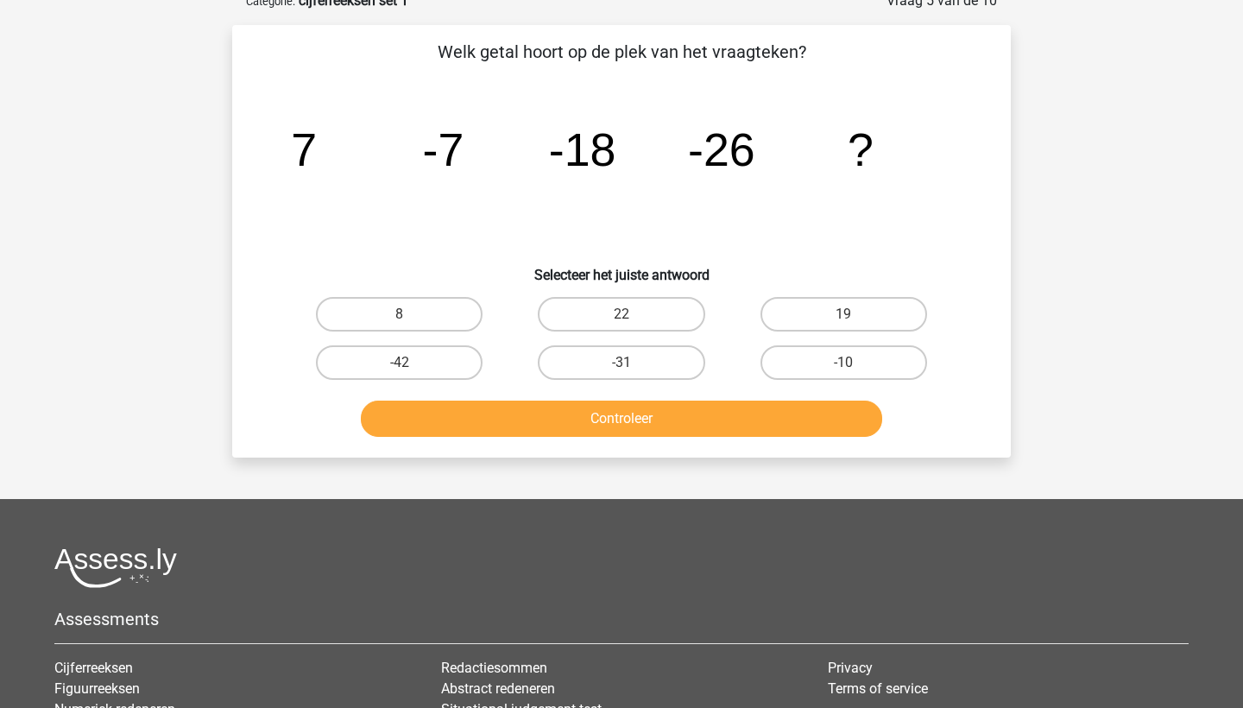
scroll to position [86, 0]
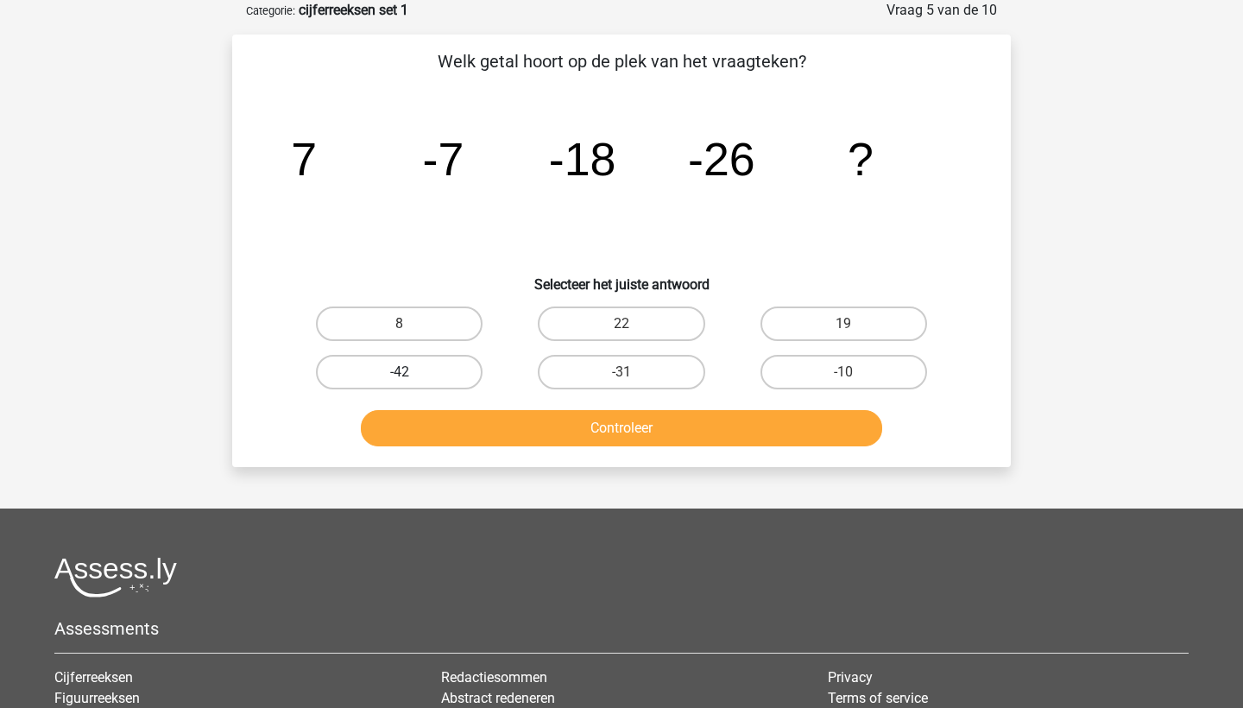
click at [433, 375] on label "-42" at bounding box center [399, 372] width 167 height 35
click at [411, 375] on input "-42" at bounding box center [405, 377] width 11 height 11
radio input "true"
click at [532, 414] on button "Controleer" at bounding box center [622, 428] width 522 height 36
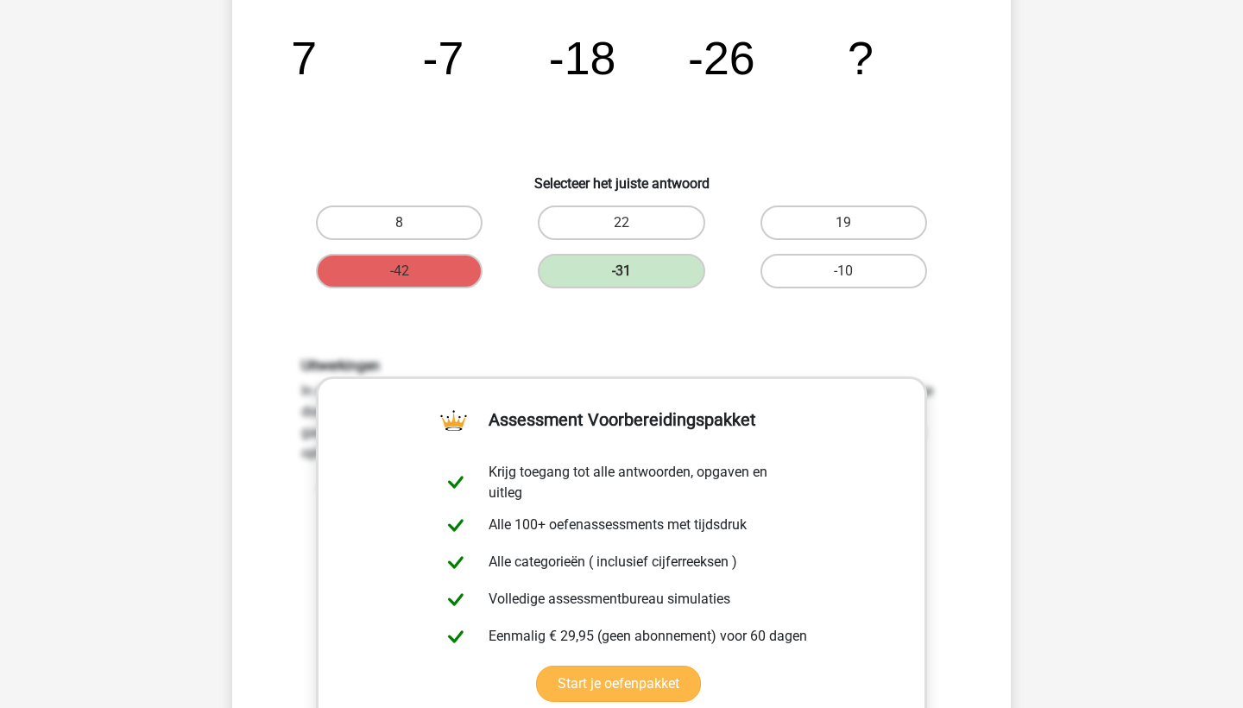
scroll to position [190, 0]
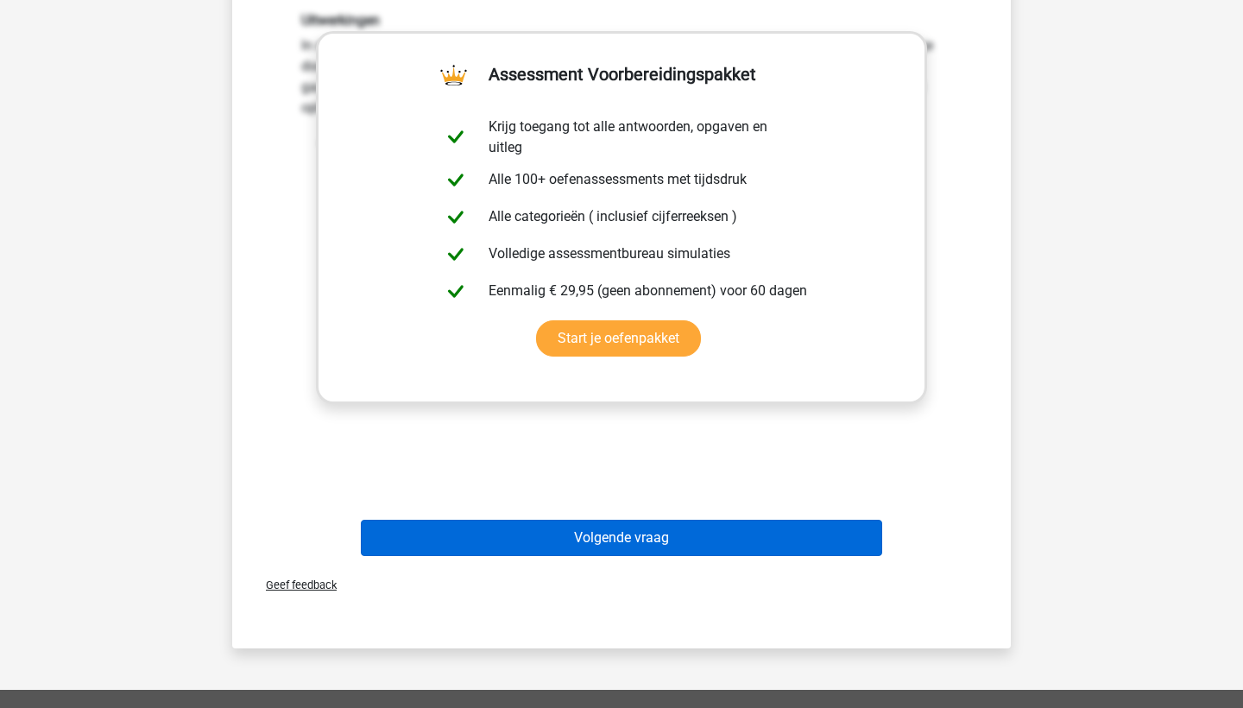
click at [581, 554] on button "Volgende vraag" at bounding box center [622, 538] width 522 height 36
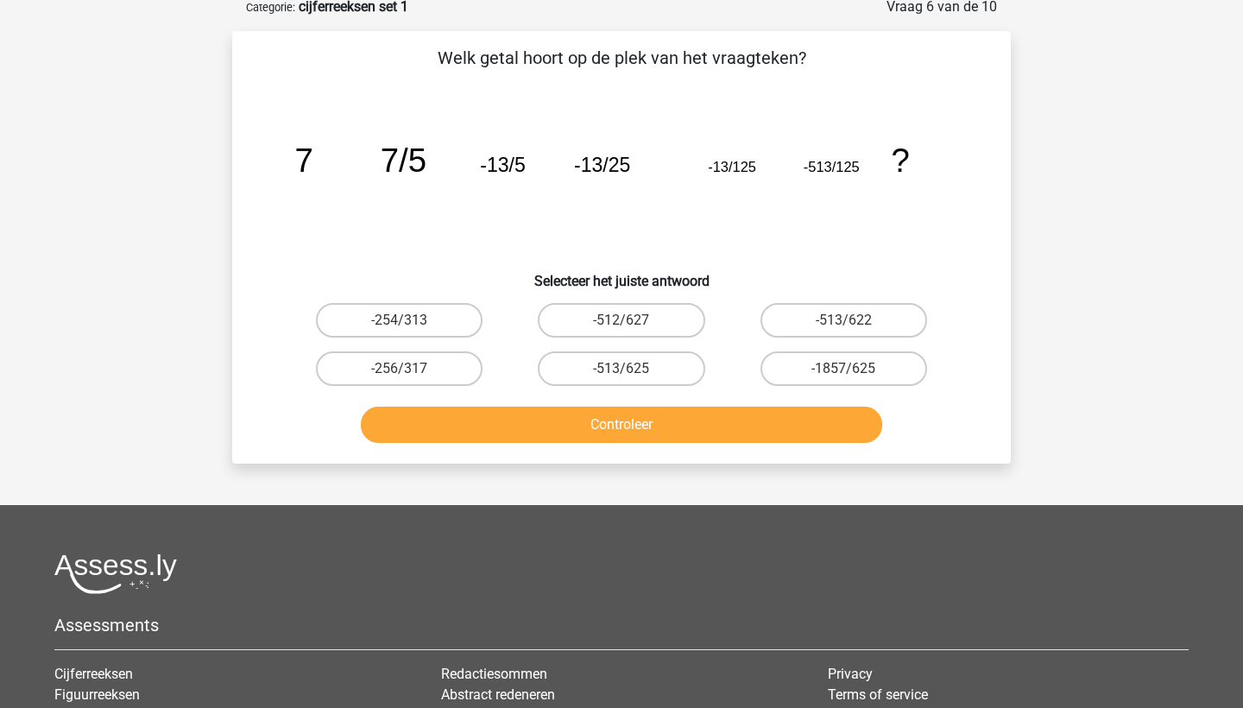
scroll to position [86, 0]
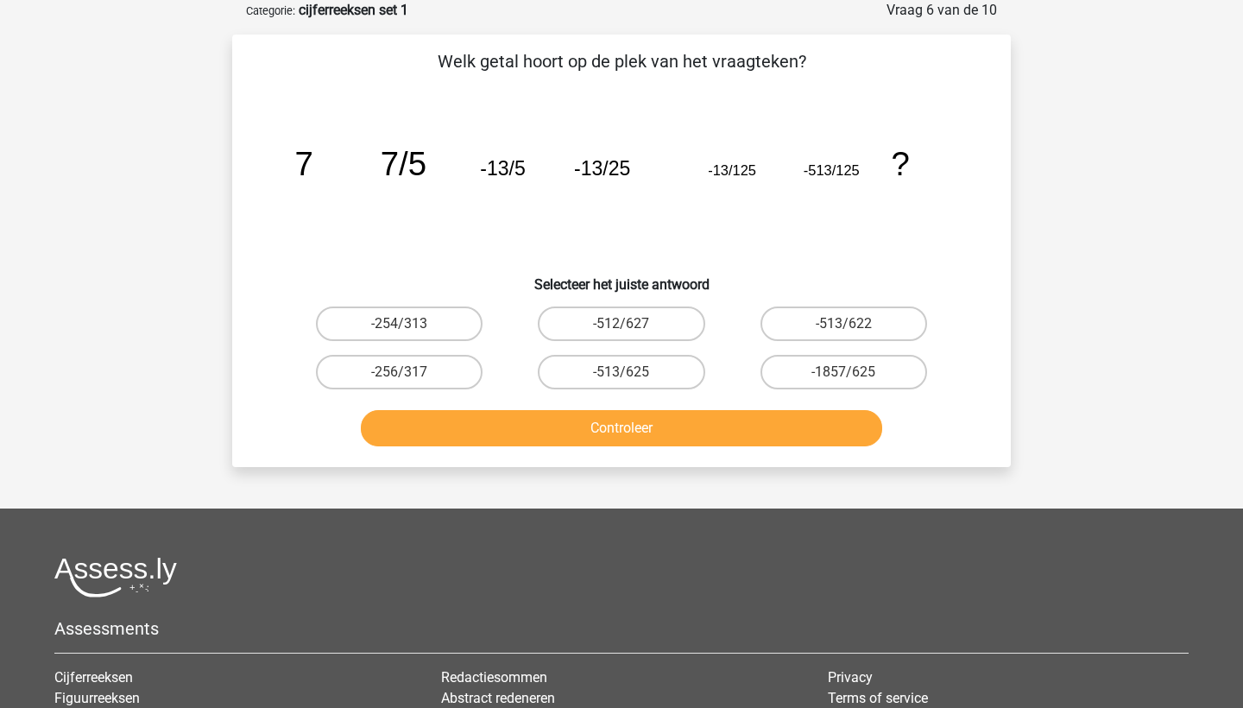
click at [846, 375] on input "-1857/625" at bounding box center [848, 377] width 11 height 11
radio input "true"
click at [647, 462] on div "Welk getal hoort op de plek van het vraagteken? image/svg+xml 7 7/5 -13/5 -13/2…" at bounding box center [621, 251] width 779 height 433
click at [652, 433] on button "Controleer" at bounding box center [622, 428] width 522 height 36
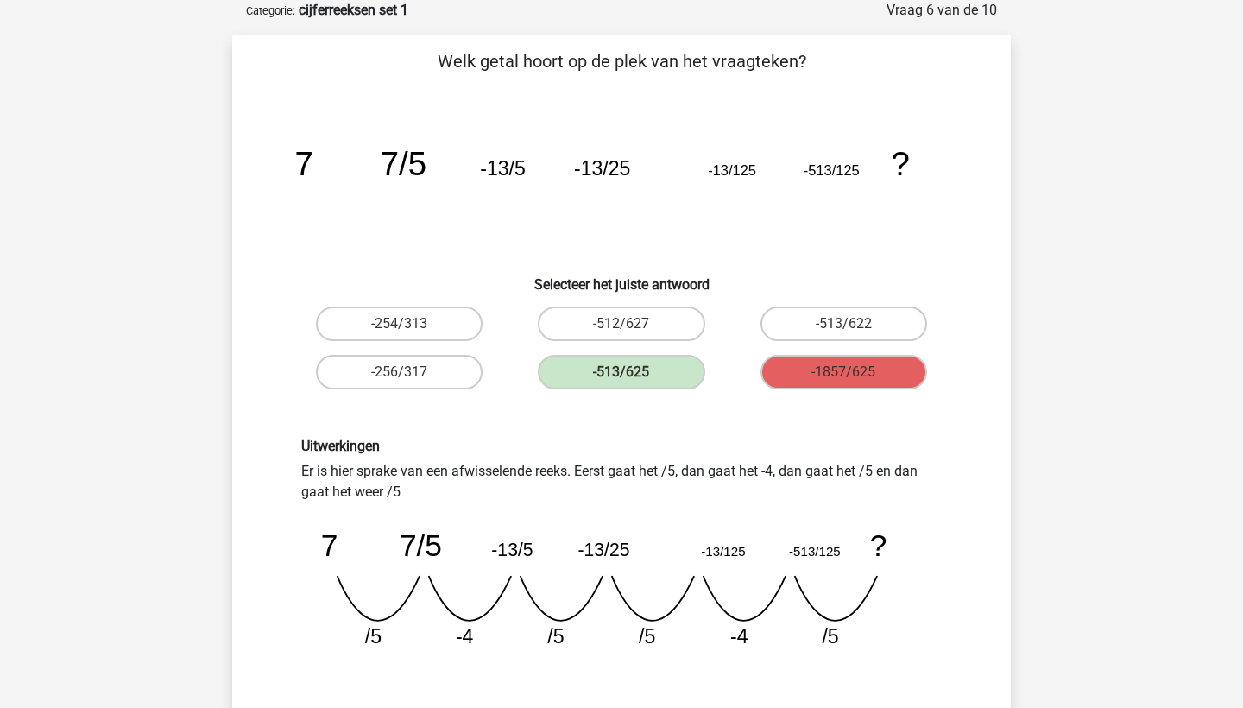
scroll to position [170, 0]
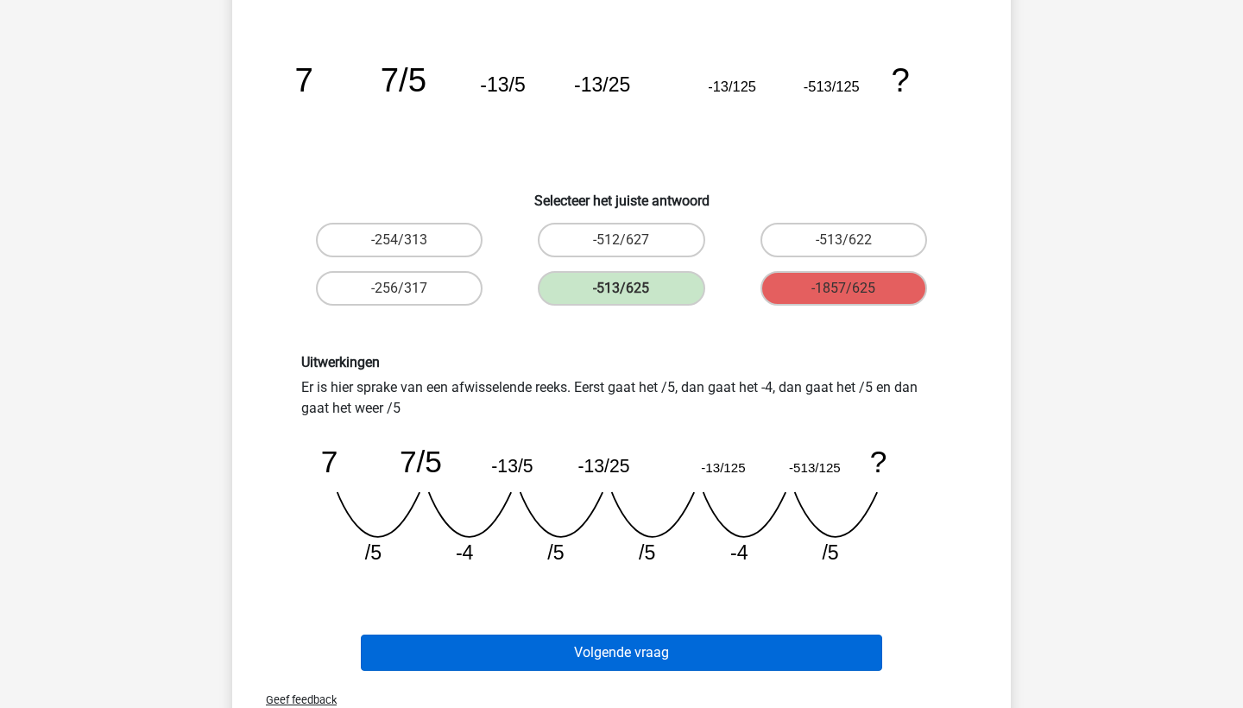
click at [635, 653] on button "Volgende vraag" at bounding box center [622, 653] width 522 height 36
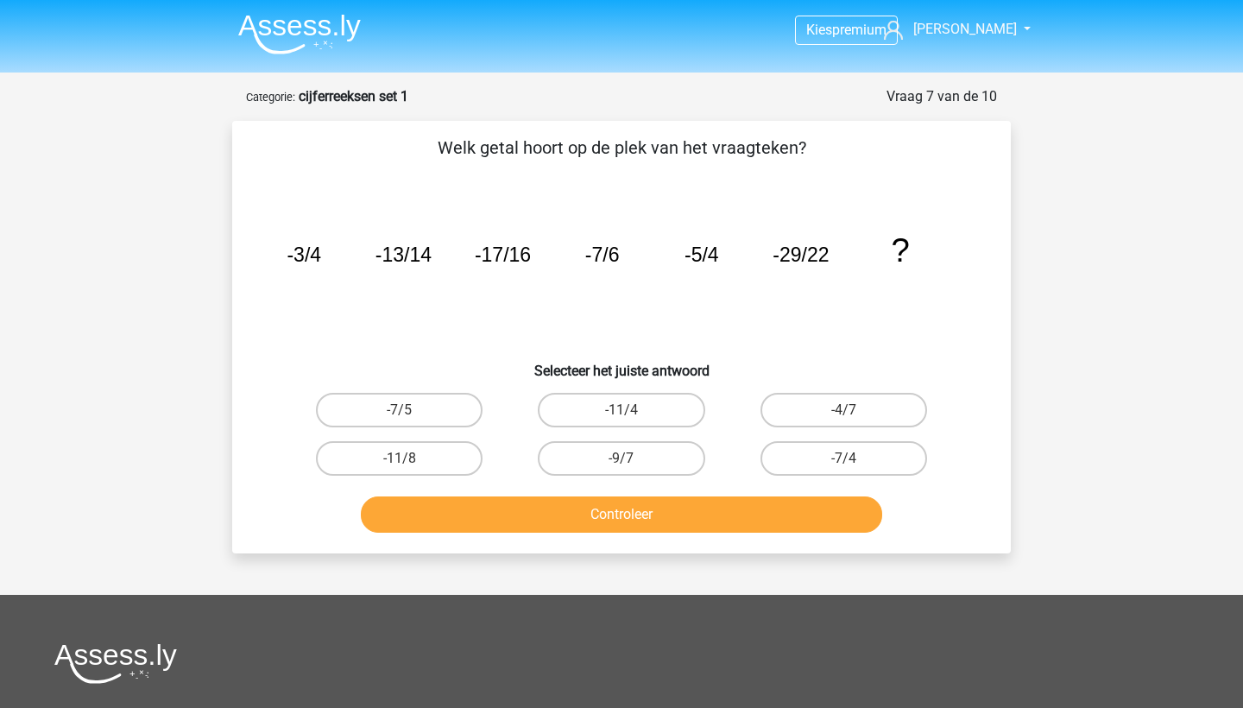
scroll to position [0, 0]
